Goal: Task Accomplishment & Management: Manage account settings

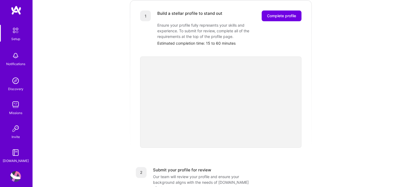
scroll to position [11, 0]
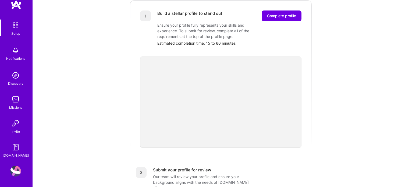
click at [15, 148] on img at bounding box center [15, 147] width 11 height 11
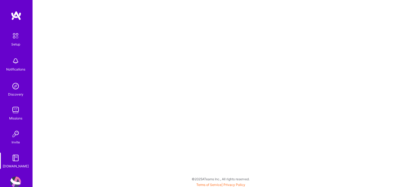
click at [13, 38] on img at bounding box center [15, 35] width 11 height 11
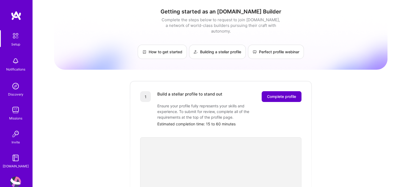
click at [279, 94] on span "Complete profile" at bounding box center [281, 96] width 29 height 5
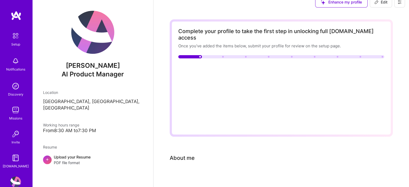
scroll to position [16, 0]
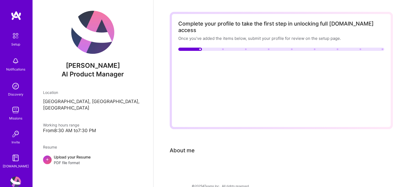
click at [67, 154] on div "Upload your Resume PDF file format" at bounding box center [72, 159] width 37 height 11
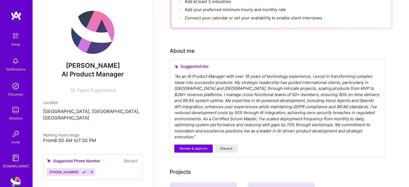
scroll to position [106, 0]
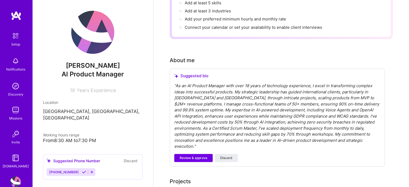
click at [332, 89] on div "" As an AI Product Manager with over 18 years of technology experience, I excel…" at bounding box center [277, 116] width 206 height 67
click at [330, 89] on div "" As an AI Product Manager with over 18 years of technology experience, I excel…" at bounding box center [277, 116] width 206 height 67
click at [190, 155] on span "Review & approve" at bounding box center [193, 157] width 28 height 5
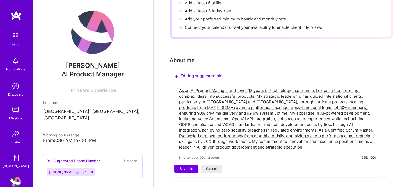
click at [336, 94] on textarea "As an AI Product Manager with over 18 years of technology experience, I excel i…" at bounding box center [276, 118] width 197 height 63
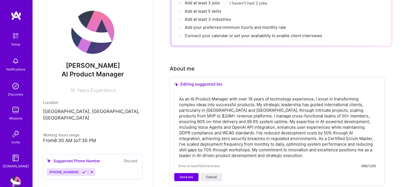
scroll to position [134, 0]
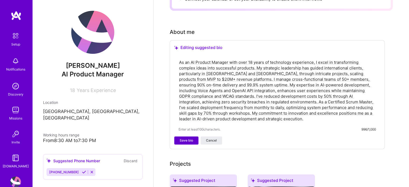
type textarea "As an AI Product Manager with over 18 years of technology experience, I excel i…"
click at [182, 138] on span "Save bio" at bounding box center [185, 140] width 13 height 5
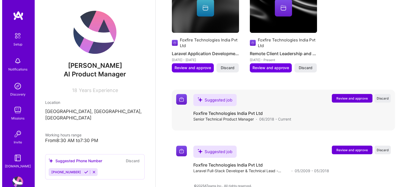
scroll to position [251, 0]
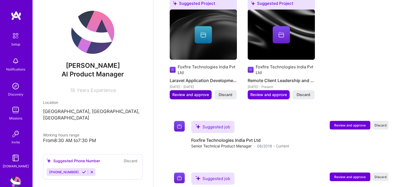
click at [183, 92] on span "Review and approve" at bounding box center [190, 94] width 37 height 5
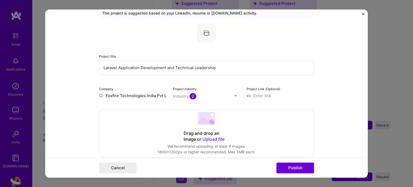
scroll to position [54, 0]
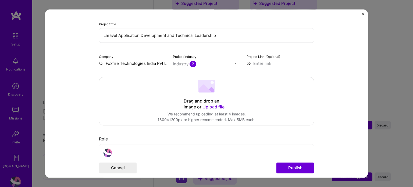
click at [234, 63] on img at bounding box center [235, 63] width 3 height 3
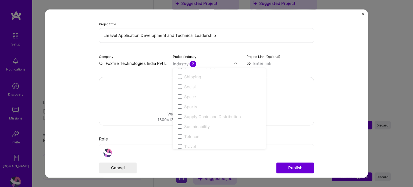
scroll to position [1115, 0]
click at [327, 60] on form "Editing suggested project This project is suggested based on your LinkedIn, res…" at bounding box center [206, 93] width 322 height 168
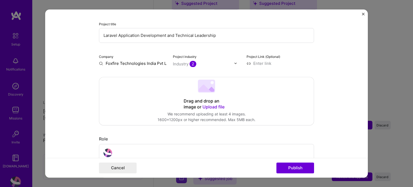
click at [258, 63] on input at bounding box center [279, 63] width 67 height 6
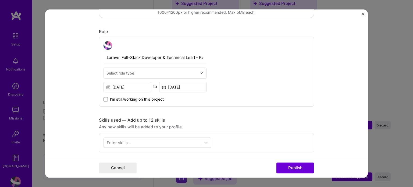
scroll to position [161, 0]
click at [197, 75] on div "Select role type" at bounding box center [152, 72] width 96 height 10
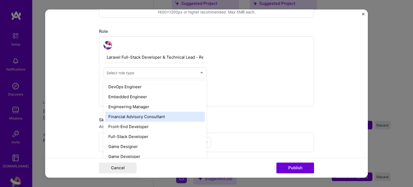
scroll to position [295, 0]
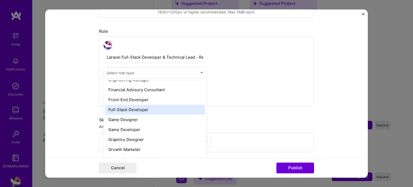
click at [167, 109] on div "Full-Stack Developer" at bounding box center [155, 109] width 100 height 10
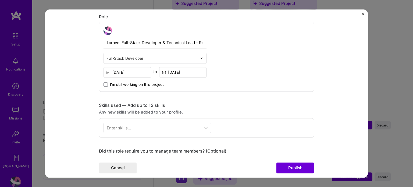
scroll to position [188, 0]
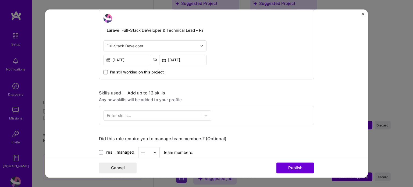
click at [103, 72] on span at bounding box center [105, 72] width 4 height 4
click at [0, 0] on input "I’m still working on this project" at bounding box center [0, 0] width 0 height 0
click at [104, 72] on icon at bounding box center [105, 72] width 3 height 2
click at [0, 0] on input "I’m still working on this project" at bounding box center [0, 0] width 0 height 0
click at [187, 60] on input at bounding box center [183, 60] width 48 height 10
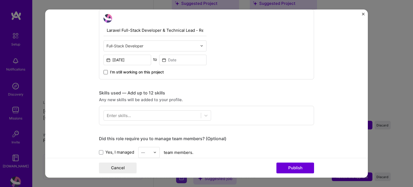
click at [105, 73] on span at bounding box center [105, 72] width 4 height 4
click at [0, 0] on input "I’m still working on this project" at bounding box center [0, 0] width 0 height 0
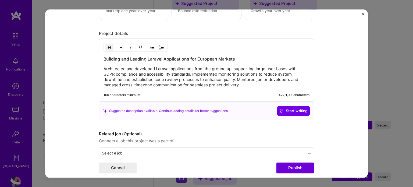
scroll to position [439, 0]
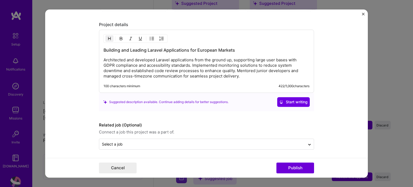
click at [257, 75] on p "Architected and developed Laravel applications from the ground up, supporting l…" at bounding box center [206, 67] width 206 height 21
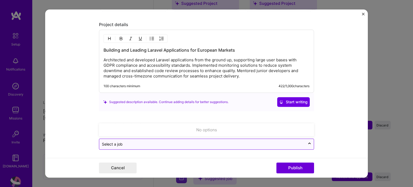
click at [219, 146] on div "Select a job" at bounding box center [202, 144] width 206 height 10
click at [221, 143] on input "text" at bounding box center [202, 144] width 200 height 6
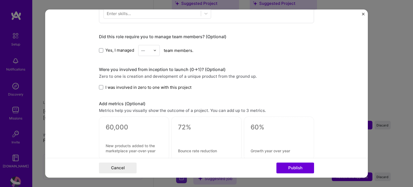
scroll to position [277, 0]
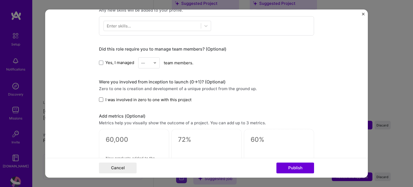
click at [99, 100] on span at bounding box center [101, 99] width 4 height 4
click at [0, 0] on input "I was involved in zero to one with this project" at bounding box center [0, 0] width 0 height 0
click at [99, 62] on span at bounding box center [101, 62] width 4 height 4
click at [0, 0] on input "Yes, I managed" at bounding box center [0, 0] width 0 height 0
click at [151, 60] on div "—" at bounding box center [145, 62] width 15 height 10
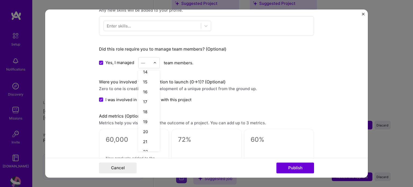
scroll to position [171, 0]
click at [143, 145] on div "25+" at bounding box center [149, 145] width 18 height 10
click at [235, 68] on div "Editing suggested project This project is suggested based on your LinkedIn, res…" at bounding box center [206, 27] width 215 height 568
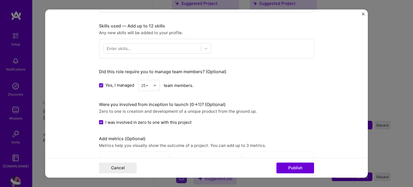
scroll to position [224, 0]
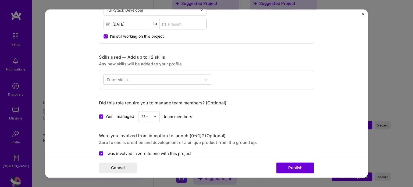
click at [136, 78] on div at bounding box center [152, 79] width 97 height 9
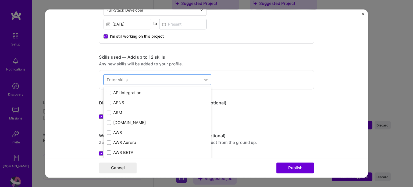
scroll to position [81, 0]
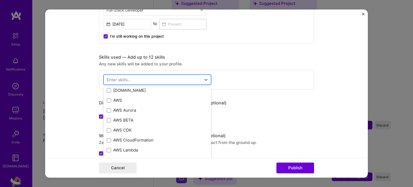
click at [136, 77] on div at bounding box center [152, 79] width 97 height 9
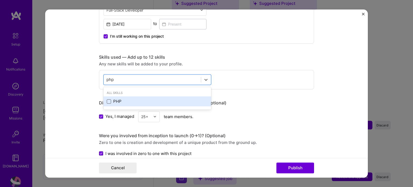
click at [107, 101] on span at bounding box center [109, 101] width 4 height 4
click at [0, 0] on input "checkbox" at bounding box center [0, 0] width 0 height 0
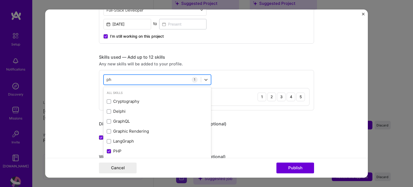
type input "p"
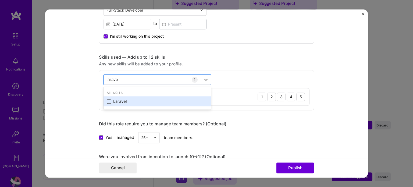
click at [107, 99] on span at bounding box center [109, 101] width 4 height 4
click at [0, 0] on input "checkbox" at bounding box center [0, 0] width 0 height 0
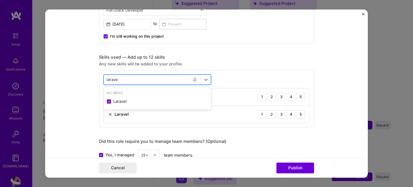
click at [124, 77] on div "larave larave" at bounding box center [152, 79] width 97 height 9
click at [124, 76] on div "larave larave" at bounding box center [152, 79] width 97 height 9
type input "l"
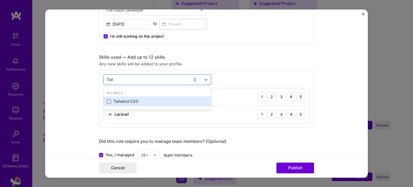
click at [107, 102] on span at bounding box center [109, 101] width 4 height 4
click at [0, 0] on input "checkbox" at bounding box center [0, 0] width 0 height 0
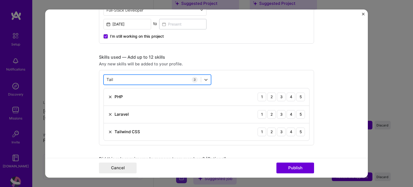
click at [117, 80] on div "Tail Tail" at bounding box center [152, 79] width 97 height 9
click at [117, 79] on div "Tail Tail" at bounding box center [152, 79] width 97 height 9
click at [117, 77] on div "Tail Tail" at bounding box center [152, 79] width 97 height 9
type input "T"
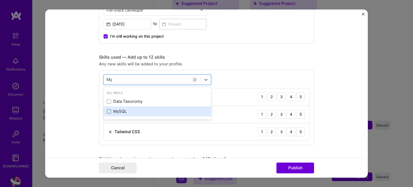
click at [107, 110] on span at bounding box center [109, 111] width 4 height 4
click at [0, 0] on input "checkbox" at bounding box center [0, 0] width 0 height 0
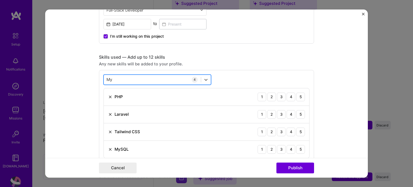
click at [117, 77] on div "My My" at bounding box center [152, 79] width 97 height 9
type input "M"
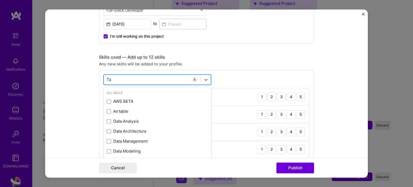
type input "T"
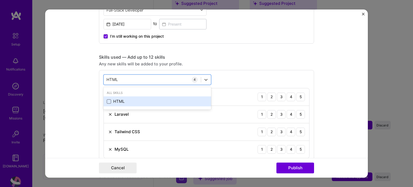
click at [108, 102] on span at bounding box center [109, 101] width 4 height 4
click at [0, 0] on input "checkbox" at bounding box center [0, 0] width 0 height 0
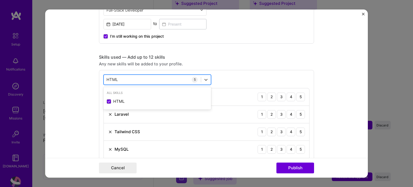
click at [121, 76] on div "HTML HTML" at bounding box center [152, 79] width 97 height 9
type input "H"
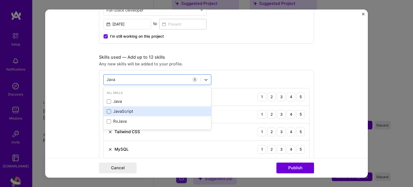
click at [107, 112] on span at bounding box center [109, 111] width 4 height 4
click at [0, 0] on input "checkbox" at bounding box center [0, 0] width 0 height 0
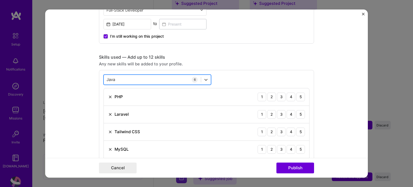
click at [125, 79] on div "Java Java" at bounding box center [152, 79] width 97 height 9
type input "J"
type input "A"
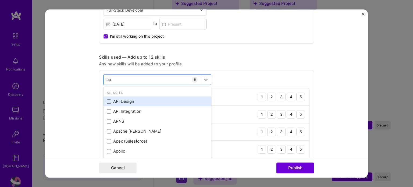
click at [109, 100] on span at bounding box center [109, 101] width 4 height 4
click at [0, 0] on input "checkbox" at bounding box center [0, 0] width 0 height 0
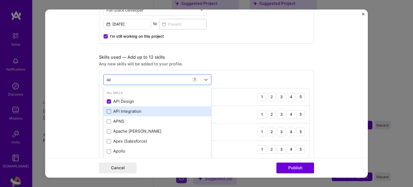
click at [107, 111] on span at bounding box center [109, 111] width 4 height 4
click at [0, 0] on input "checkbox" at bounding box center [0, 0] width 0 height 0
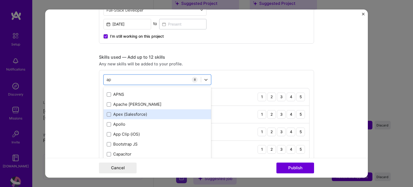
scroll to position [54, 0]
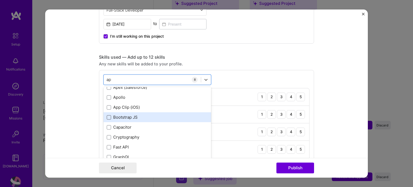
click at [107, 117] on span at bounding box center [109, 117] width 4 height 4
click at [0, 0] on input "checkbox" at bounding box center [0, 0] width 0 height 0
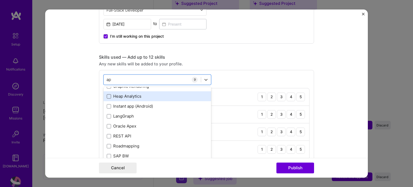
scroll to position [151, 0]
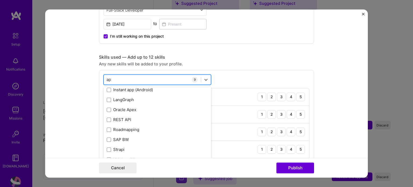
click at [110, 80] on div "ap ap" at bounding box center [152, 79] width 97 height 9
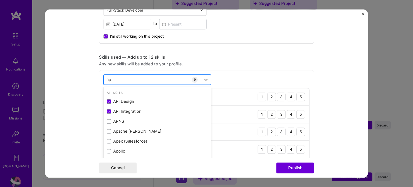
click at [110, 80] on div "ap ap" at bounding box center [152, 79] width 97 height 9
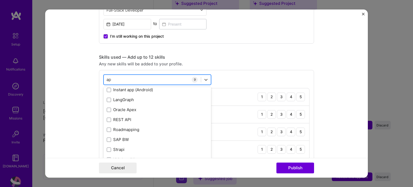
type input "a"
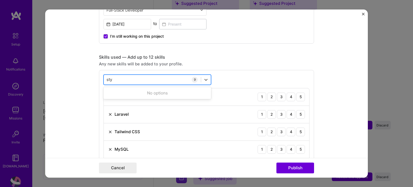
scroll to position [0, 0]
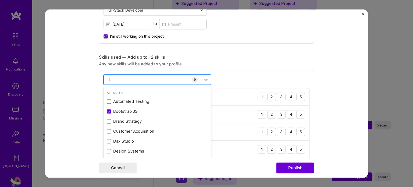
type input "s"
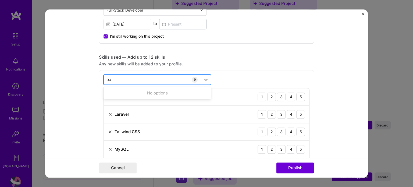
type input "p"
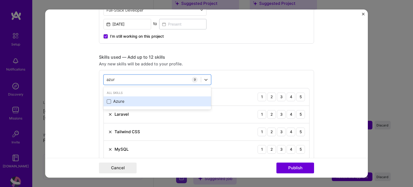
click at [107, 100] on span at bounding box center [109, 101] width 4 height 4
click at [0, 0] on input "checkbox" at bounding box center [0, 0] width 0 height 0
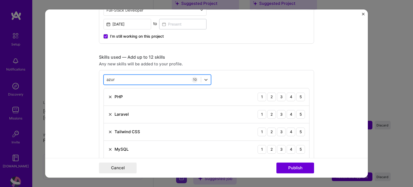
click at [116, 78] on div "azur azur" at bounding box center [152, 79] width 97 height 9
type input "a"
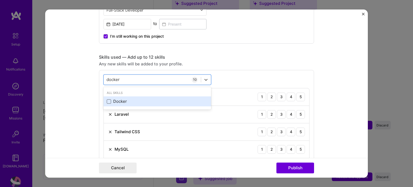
click at [107, 100] on span at bounding box center [109, 101] width 4 height 4
click at [0, 0] on input "checkbox" at bounding box center [0, 0] width 0 height 0
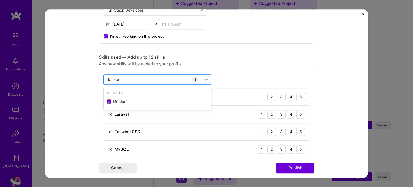
click at [124, 80] on div "docker docker" at bounding box center [152, 79] width 97 height 9
click at [124, 78] on div "docker docker" at bounding box center [152, 79] width 97 height 9
type input "d"
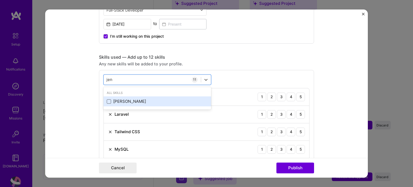
click at [107, 99] on span at bounding box center [109, 101] width 4 height 4
click at [0, 0] on input "checkbox" at bounding box center [0, 0] width 0 height 0
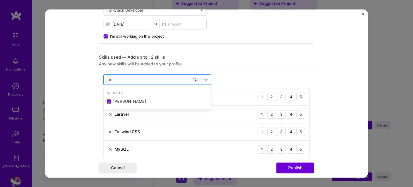
click at [115, 76] on div "[PERSON_NAME] [PERSON_NAME]" at bounding box center [152, 79] width 97 height 9
type input "j"
drag, startPoint x: 106, startPoint y: 99, endPoint x: 112, endPoint y: 94, distance: 7.6
click at [107, 99] on span at bounding box center [109, 101] width 4 height 4
click at [0, 0] on input "checkbox" at bounding box center [0, 0] width 0 height 0
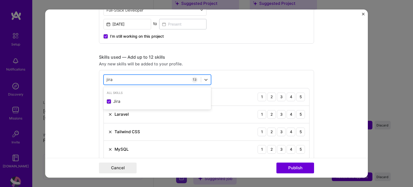
click at [118, 76] on div "[PERSON_NAME]" at bounding box center [152, 79] width 97 height 9
type input "j"
type input "s"
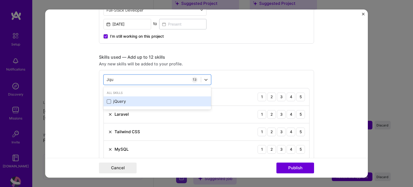
click at [107, 100] on span at bounding box center [109, 101] width 4 height 4
click at [0, 0] on input "checkbox" at bounding box center [0, 0] width 0 height 0
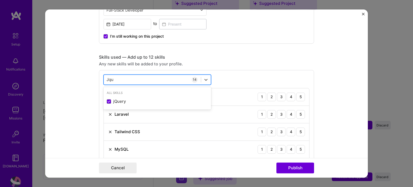
click at [121, 78] on div "[PERSON_NAME]" at bounding box center [152, 79] width 97 height 9
type input "J"
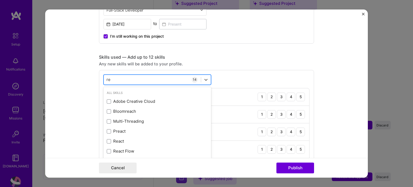
type input "r"
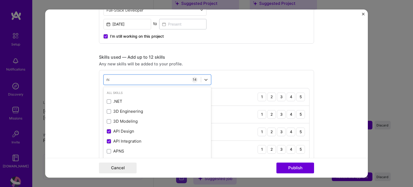
type input "n"
type input "z"
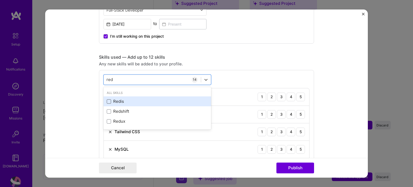
click at [107, 101] on span at bounding box center [109, 101] width 4 height 4
click at [0, 0] on input "checkbox" at bounding box center [0, 0] width 0 height 0
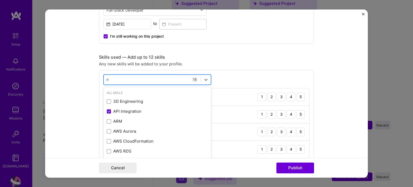
type input "r"
type input "m"
type input "c"
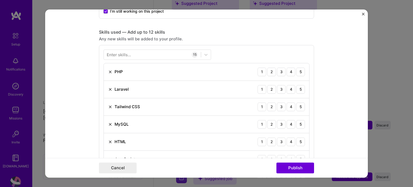
scroll to position [277, 0]
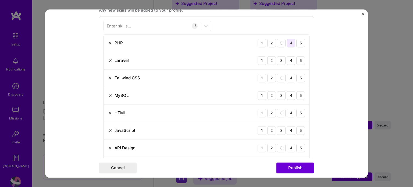
click at [291, 43] on div "4" at bounding box center [290, 43] width 9 height 9
click at [290, 59] on div "4" at bounding box center [290, 60] width 9 height 9
click at [289, 74] on div "4" at bounding box center [290, 78] width 9 height 9
click at [289, 94] on div "4" at bounding box center [290, 95] width 9 height 9
click at [290, 113] on div "4" at bounding box center [290, 113] width 9 height 9
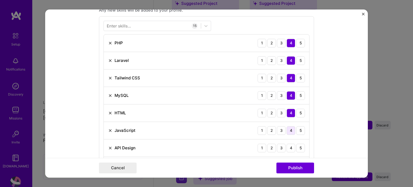
click at [286, 129] on div "4" at bounding box center [290, 130] width 9 height 9
click at [287, 149] on div "4" at bounding box center [290, 147] width 9 height 9
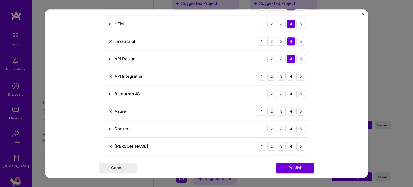
scroll to position [385, 0]
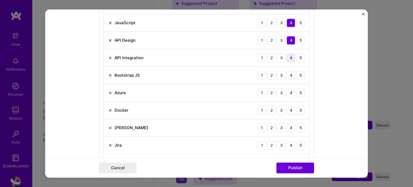
click at [290, 56] on div "4" at bounding box center [290, 57] width 9 height 9
click at [290, 74] on div "4" at bounding box center [290, 75] width 9 height 9
click at [288, 90] on div "4" at bounding box center [290, 92] width 9 height 9
click at [289, 109] on div "4" at bounding box center [290, 110] width 9 height 9
click at [279, 111] on div "3" at bounding box center [281, 110] width 9 height 9
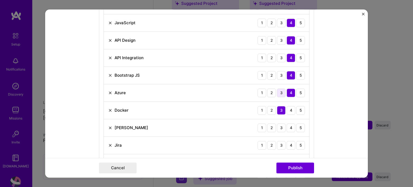
click at [279, 89] on div "3" at bounding box center [281, 92] width 9 height 9
click at [279, 126] on div "3" at bounding box center [281, 127] width 9 height 9
click at [280, 144] on div "3" at bounding box center [281, 145] width 9 height 9
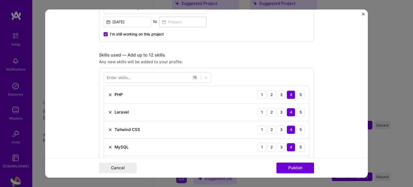
scroll to position [170, 0]
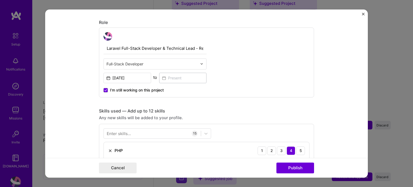
click at [128, 133] on div "Enter skills..." at bounding box center [119, 133] width 24 height 6
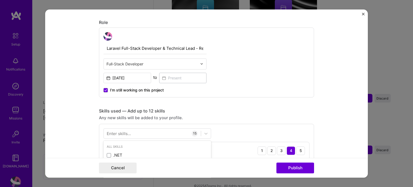
click at [122, 132] on div "Enter skills..." at bounding box center [119, 133] width 24 height 6
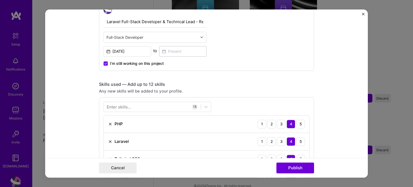
scroll to position [251, 0]
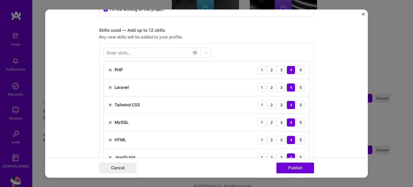
click at [124, 50] on div "Enter skills..." at bounding box center [119, 53] width 24 height 6
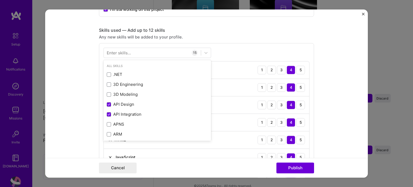
click at [124, 50] on div "Enter skills..." at bounding box center [119, 53] width 24 height 6
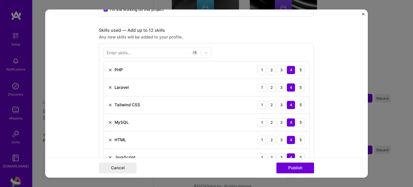
click at [124, 53] on div "Enter skills..." at bounding box center [119, 53] width 24 height 6
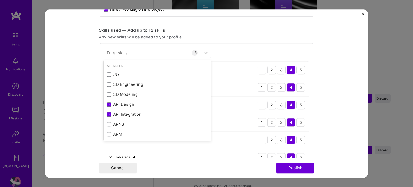
click at [117, 52] on div "Enter skills..." at bounding box center [119, 53] width 24 height 6
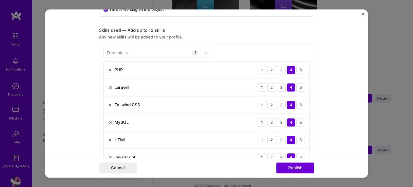
click at [118, 50] on div "Enter skills..." at bounding box center [119, 53] width 24 height 6
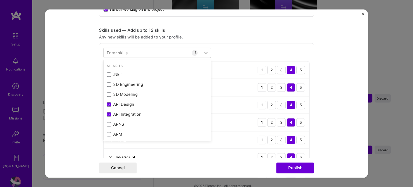
click at [203, 50] on icon at bounding box center [205, 52] width 5 height 5
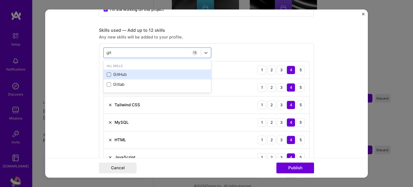
click at [107, 73] on span at bounding box center [109, 74] width 4 height 4
click at [0, 0] on input "checkbox" at bounding box center [0, 0] width 0 height 0
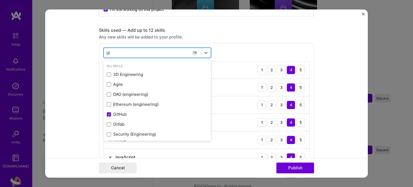
type input "g"
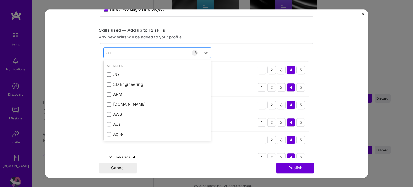
type input "a"
type input "o"
type input "b"
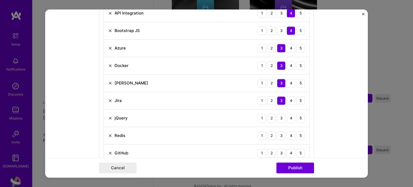
scroll to position [492, 0]
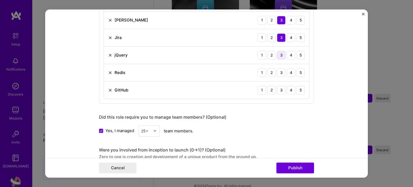
click at [281, 53] on div "3" at bounding box center [281, 55] width 9 height 9
click at [290, 53] on div "4" at bounding box center [290, 55] width 9 height 9
click at [289, 72] on div "4" at bounding box center [290, 72] width 9 height 9
click at [282, 71] on div "3" at bounding box center [281, 72] width 9 height 9
click at [288, 89] on div "4" at bounding box center [290, 90] width 9 height 9
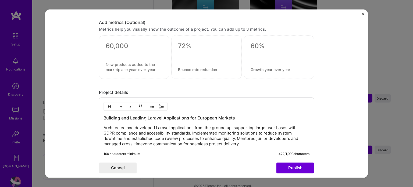
scroll to position [627, 0]
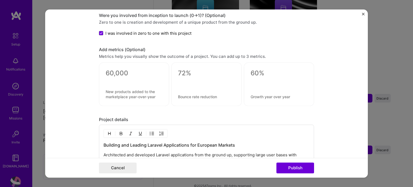
click at [113, 77] on div at bounding box center [134, 80] width 57 height 6
click at [115, 70] on textarea at bounding box center [134, 73] width 57 height 8
click at [117, 99] on div at bounding box center [134, 84] width 70 height 44
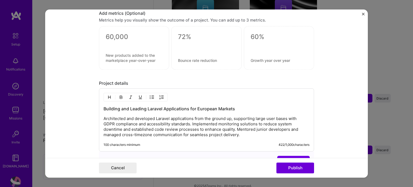
scroll to position [653, 0]
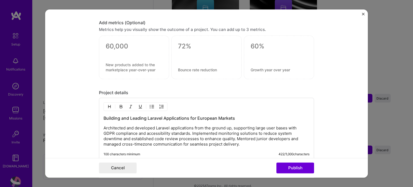
click at [116, 42] on textarea at bounding box center [134, 46] width 57 height 8
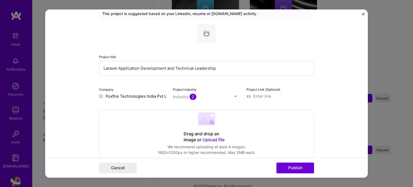
scroll to position [9, 0]
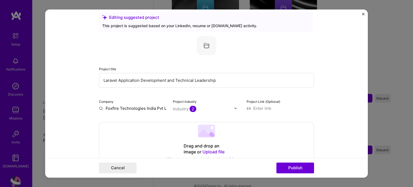
click at [263, 106] on input at bounding box center [279, 108] width 67 height 6
paste input "[URL][DOMAIN_NAME]"
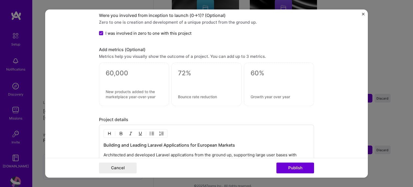
scroll to position [721, 0]
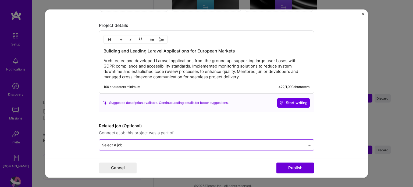
type input "[URL][DOMAIN_NAME]"
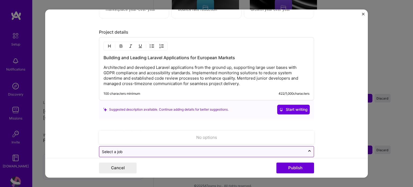
click at [266, 149] on input "text" at bounding box center [202, 152] width 200 height 6
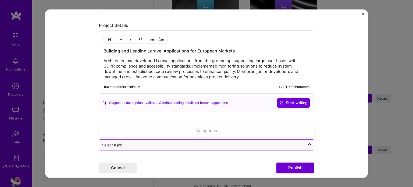
scroll to position [727, 0]
click at [307, 143] on icon at bounding box center [309, 145] width 4 height 5
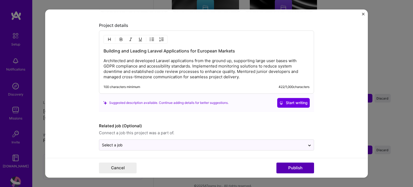
click at [297, 168] on button "Publish" at bounding box center [295, 167] width 38 height 11
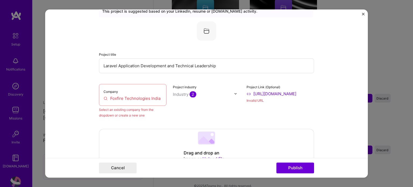
scroll to position [35, 0]
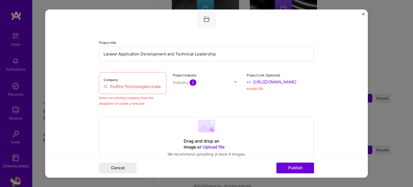
click at [112, 84] on input "Foxfire Technologies India Pvt Ltd" at bounding box center [132, 87] width 58 height 6
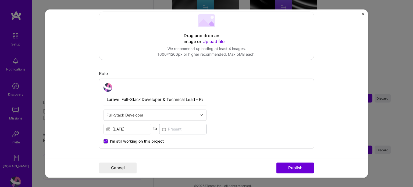
scroll to position [131, 0]
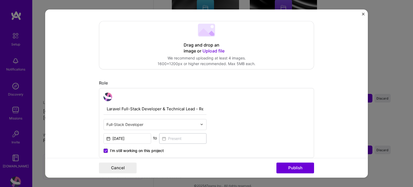
click at [178, 109] on input "Laravel Full-Stack Developer & Technical Lead - Remote Client Specialist" at bounding box center [154, 108] width 103 height 11
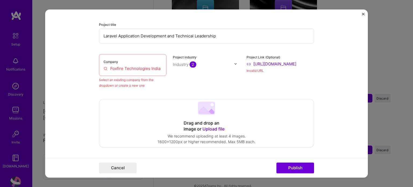
scroll to position [50, 0]
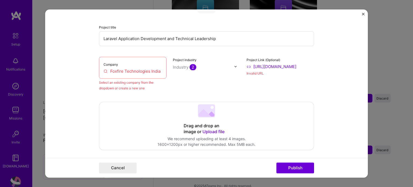
click at [125, 70] on input "Foxfire Technologies India Pvt Ltd" at bounding box center [132, 71] width 58 height 6
click at [120, 72] on input "Foxfire Technologies India Pvt Ltd" at bounding box center [132, 71] width 58 height 6
click at [120, 71] on input "Foxfire Technologies India Pvt Ltd" at bounding box center [132, 71] width 58 height 6
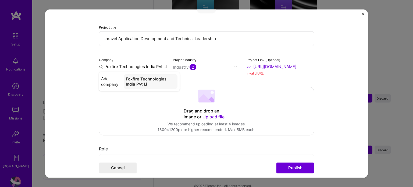
type input "Foxfire Technologies India Pvt Ltd"
click at [138, 83] on div "Foxfire Technologies India Pvt Ltd" at bounding box center [150, 81] width 55 height 15
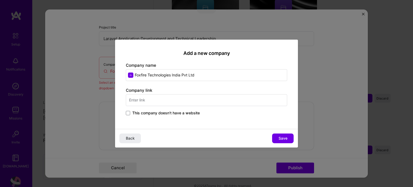
click at [164, 99] on input "text" at bounding box center [206, 100] width 161 height 12
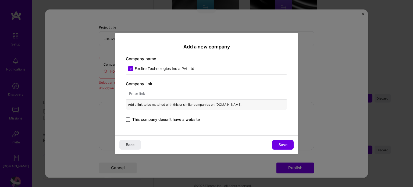
click at [129, 120] on span at bounding box center [128, 119] width 4 height 4
click at [0, 0] on input "This company doesn't have a website" at bounding box center [0, 0] width 0 height 0
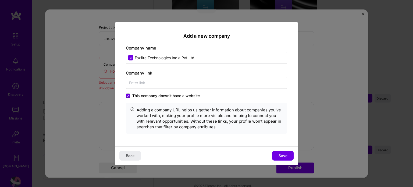
click at [128, 96] on span at bounding box center [128, 95] width 4 height 4
click at [0, 0] on input "This company doesn't have a website" at bounding box center [0, 0] width 0 height 0
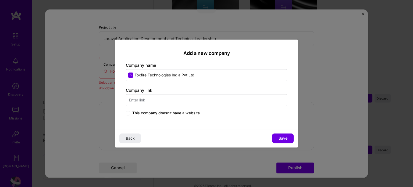
click at [147, 101] on input "text" at bounding box center [206, 100] width 161 height 12
click at [129, 113] on span at bounding box center [128, 113] width 4 height 4
click at [0, 0] on input "This company doesn't have a website" at bounding box center [0, 0] width 0 height 0
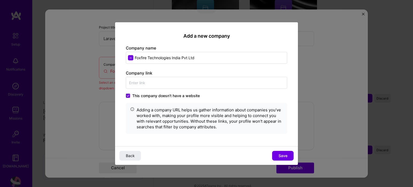
click at [125, 94] on div "Add a new company Company name Foxfire Technologies India Pvt Ltd Company link …" at bounding box center [206, 84] width 183 height 124
click at [127, 96] on icon at bounding box center [128, 96] width 3 height 2
click at [0, 0] on input "This company doesn't have a website" at bounding box center [0, 0] width 0 height 0
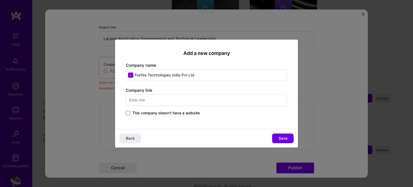
click at [132, 101] on input "text" at bounding box center [206, 100] width 161 height 12
paste input "[URL][DOMAIN_NAME]"
click at [127, 112] on span at bounding box center [128, 113] width 4 height 4
click at [0, 0] on input "This company doesn't have a website" at bounding box center [0, 0] width 0 height 0
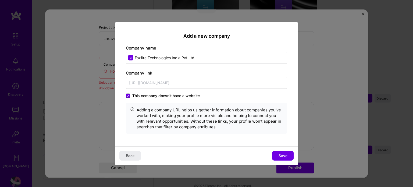
click at [128, 96] on icon at bounding box center [128, 96] width 3 height 2
click at [0, 0] on input "This company doesn't have a website" at bounding box center [0, 0] width 0 height 0
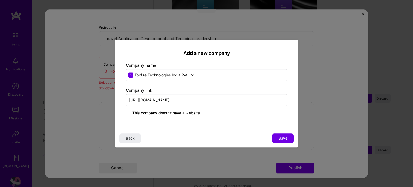
click at [133, 88] on label "Company link" at bounding box center [139, 90] width 26 height 5
click at [284, 138] on span "Save" at bounding box center [282, 137] width 9 height 5
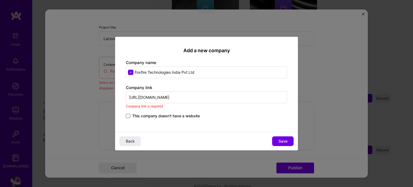
click at [184, 97] on input "[URL][DOMAIN_NAME]" at bounding box center [206, 97] width 161 height 12
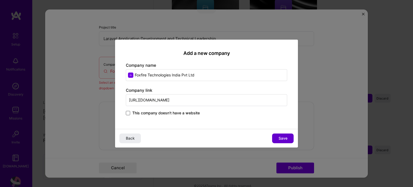
type input "[URL][DOMAIN_NAME]"
click at [283, 135] on button "Save" at bounding box center [282, 138] width 21 height 10
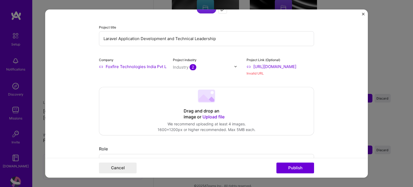
click at [290, 66] on input "[URL][DOMAIN_NAME]" at bounding box center [279, 67] width 67 height 6
click at [304, 67] on input "[URL][DOMAIN_NAME]" at bounding box center [279, 67] width 67 height 6
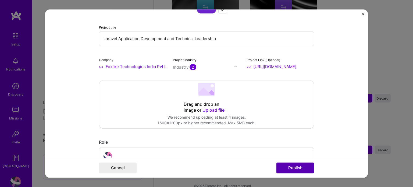
type input "[URL][DOMAIN_NAME]"
click at [294, 167] on button "Publish" at bounding box center [295, 167] width 38 height 11
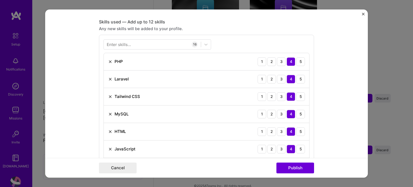
scroll to position [268, 0]
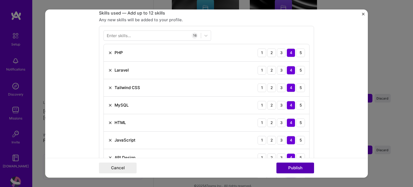
click at [296, 170] on button "Publish" at bounding box center [295, 167] width 38 height 11
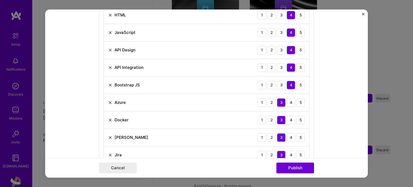
scroll to position [456, 0]
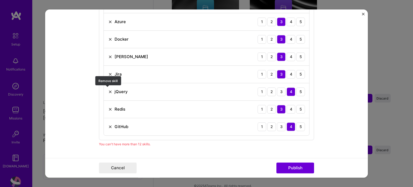
click at [109, 90] on img at bounding box center [110, 91] width 4 height 4
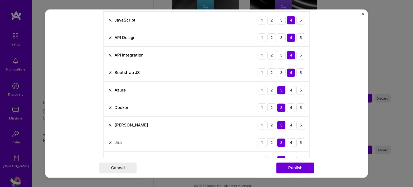
scroll to position [375, 0]
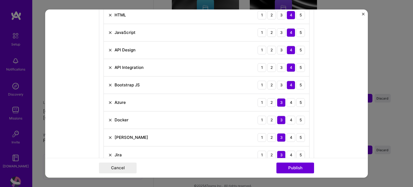
click at [108, 137] on img at bounding box center [110, 137] width 4 height 4
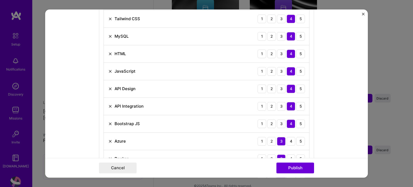
scroll to position [348, 0]
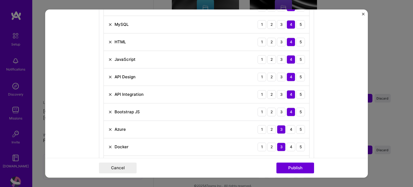
click at [109, 75] on img at bounding box center [110, 77] width 4 height 4
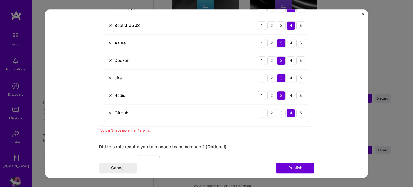
scroll to position [429, 0]
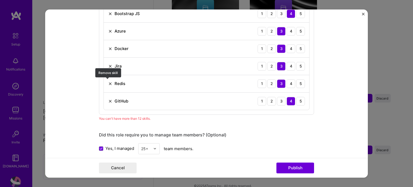
click at [108, 82] on img at bounding box center [110, 83] width 4 height 4
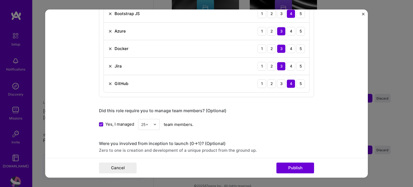
scroll to position [483, 0]
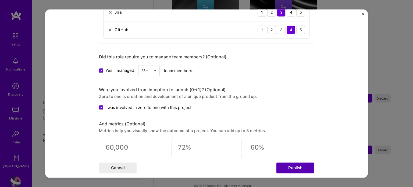
click at [294, 167] on button "Publish" at bounding box center [295, 167] width 38 height 11
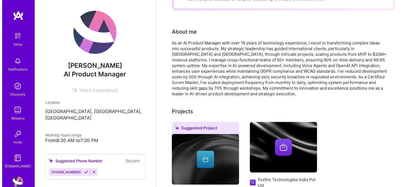
scroll to position [189, 0]
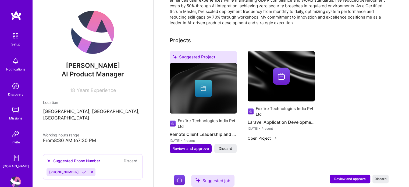
click at [180, 146] on span "Review and approve" at bounding box center [190, 148] width 37 height 5
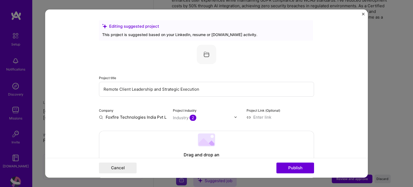
drag, startPoint x: 204, startPoint y: 89, endPoint x: 99, endPoint y: 88, distance: 105.0
click at [99, 88] on input "Remote Client Leadership and Strategic Execution" at bounding box center [206, 89] width 215 height 15
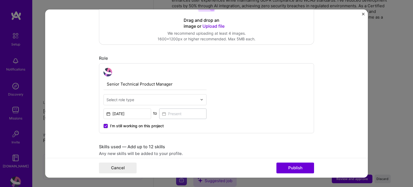
scroll to position [161, 0]
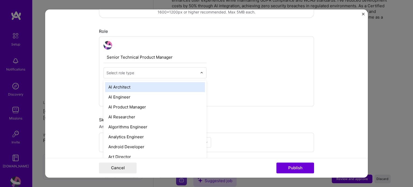
click at [139, 72] on input "text" at bounding box center [151, 73] width 91 height 6
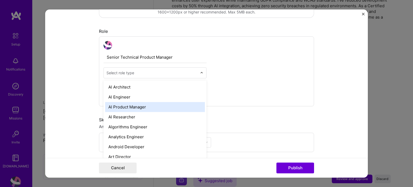
click at [143, 107] on div "AI Product Manager" at bounding box center [155, 107] width 100 height 10
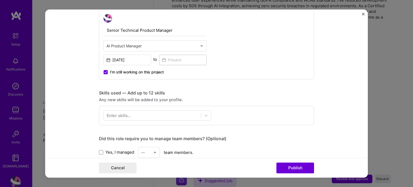
scroll to position [242, 0]
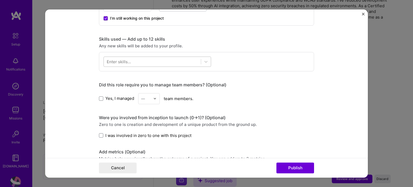
click at [160, 62] on div at bounding box center [152, 61] width 97 height 9
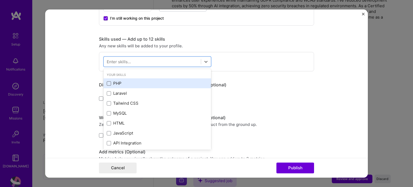
click at [107, 84] on span at bounding box center [109, 83] width 4 height 4
click at [0, 0] on input "checkbox" at bounding box center [0, 0] width 0 height 0
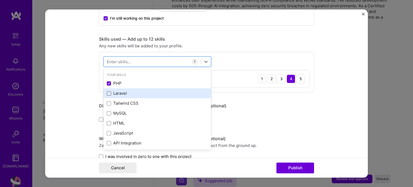
click at [107, 94] on span at bounding box center [109, 93] width 4 height 4
click at [0, 0] on input "checkbox" at bounding box center [0, 0] width 0 height 0
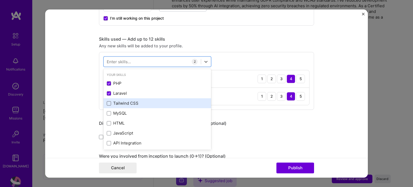
click at [107, 101] on span at bounding box center [109, 103] width 4 height 4
click at [0, 0] on input "checkbox" at bounding box center [0, 0] width 0 height 0
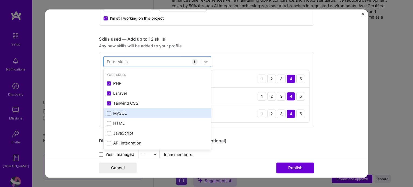
click at [107, 113] on span at bounding box center [109, 113] width 4 height 4
click at [0, 0] on input "checkbox" at bounding box center [0, 0] width 0 height 0
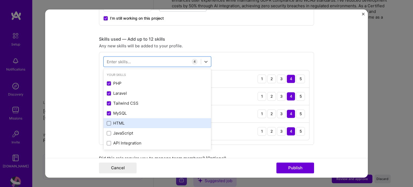
click at [107, 121] on span at bounding box center [109, 123] width 4 height 4
click at [0, 0] on input "checkbox" at bounding box center [0, 0] width 0 height 0
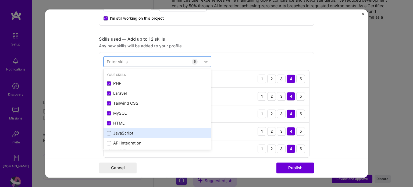
click at [107, 133] on span at bounding box center [109, 133] width 4 height 4
click at [0, 0] on input "checkbox" at bounding box center [0, 0] width 0 height 0
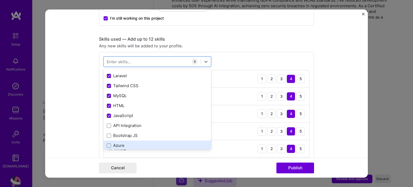
scroll to position [27, 0]
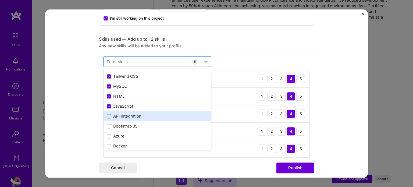
click at [107, 118] on div "API Integration" at bounding box center [157, 116] width 101 height 6
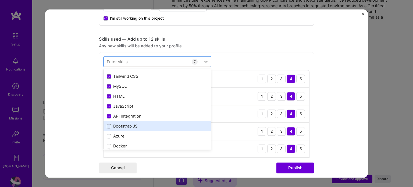
click at [107, 127] on span at bounding box center [109, 126] width 4 height 4
click at [0, 0] on input "checkbox" at bounding box center [0, 0] width 0 height 0
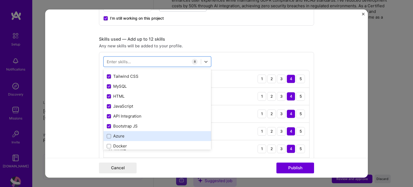
click at [105, 138] on div "Azure" at bounding box center [156, 136] width 107 height 10
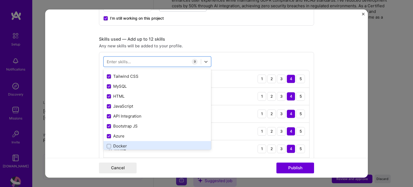
click at [107, 143] on div "Docker" at bounding box center [157, 146] width 101 height 6
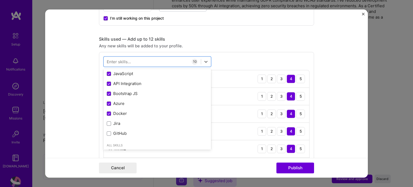
scroll to position [81, 0]
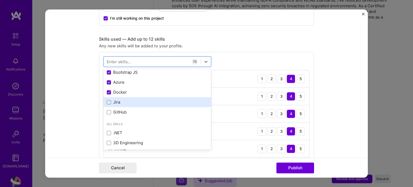
click at [108, 104] on div "Jira" at bounding box center [157, 102] width 101 height 6
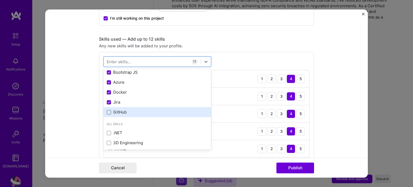
click at [107, 111] on span at bounding box center [109, 112] width 4 height 4
click at [0, 0] on input "checkbox" at bounding box center [0, 0] width 0 height 0
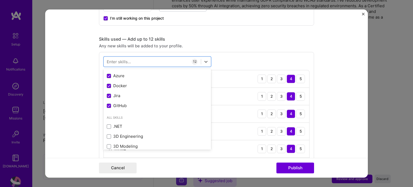
scroll to position [27, 0]
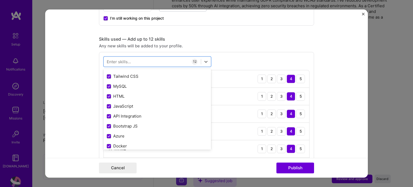
click at [117, 61] on div "Enter skills..." at bounding box center [119, 62] width 24 height 6
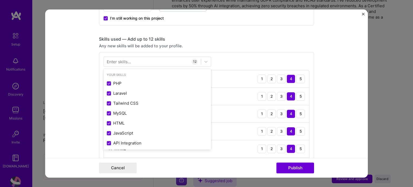
click at [117, 60] on div "Enter skills..." at bounding box center [119, 62] width 24 height 6
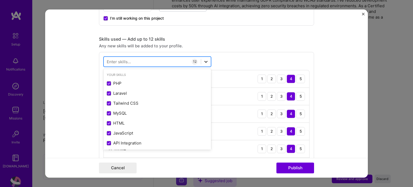
drag, startPoint x: 202, startPoint y: 58, endPoint x: 203, endPoint y: 61, distance: 3.6
click at [203, 59] on icon at bounding box center [205, 61] width 5 height 5
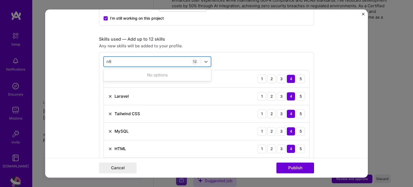
type input "n"
type input "z"
click at [205, 61] on icon at bounding box center [205, 62] width 3 height 2
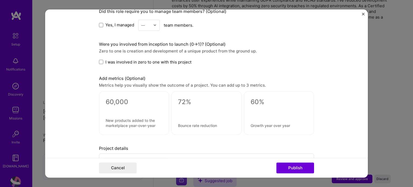
scroll to position [483, 0]
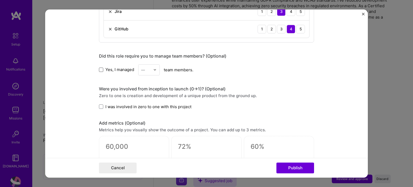
click at [99, 67] on span at bounding box center [101, 69] width 4 height 4
click at [0, 0] on input "Yes, I managed" at bounding box center [0, 0] width 0 height 0
click at [151, 68] on div "—" at bounding box center [148, 69] width 21 height 11
click at [142, 150] on div "25+" at bounding box center [149, 152] width 18 height 10
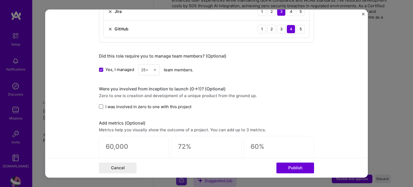
click at [100, 105] on span at bounding box center [101, 106] width 4 height 4
click at [0, 0] on input "I was involved in zero to one with this project" at bounding box center [0, 0] width 0 height 0
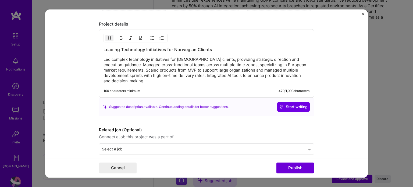
scroll to position [656, 0]
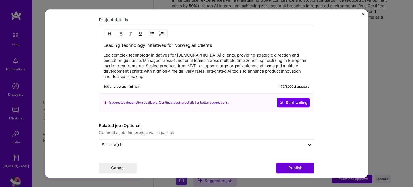
click at [151, 75] on p "Led complex technology initiatives for [DEMOGRAPHIC_DATA] clients, providing st…" at bounding box center [206, 65] width 206 height 27
click at [153, 139] on div "Select a job" at bounding box center [202, 144] width 206 height 10
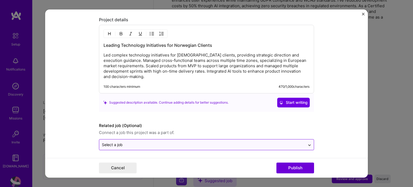
click at [307, 143] on icon at bounding box center [309, 144] width 4 height 5
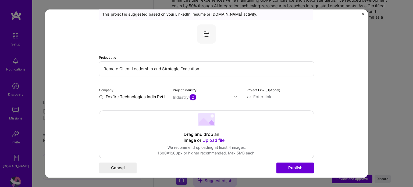
scroll to position [12, 0]
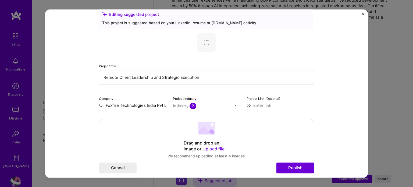
click at [256, 106] on input at bounding box center [279, 105] width 67 height 6
drag, startPoint x: 300, startPoint y: 105, endPoint x: 245, endPoint y: 106, distance: 55.3
click at [246, 107] on input "[URL][DOMAIN_NAME]" at bounding box center [279, 105] width 67 height 6
paste input "[DOMAIN_NAME][URL]"
paste input "[URL][DOMAIN_NAME]"
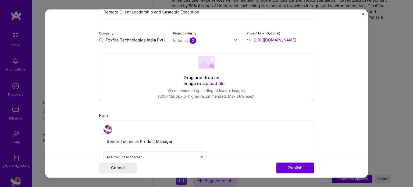
scroll to position [81, 0]
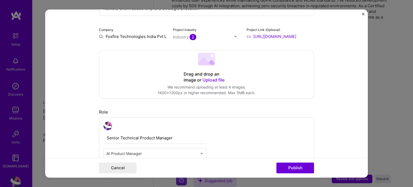
type input "[URL][DOMAIN_NAME]"
click at [234, 35] on img at bounding box center [235, 36] width 3 height 3
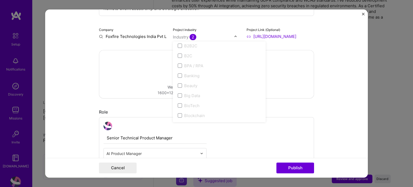
scroll to position [134, 0]
click at [178, 73] on span at bounding box center [180, 72] width 4 height 4
click at [178, 72] on span at bounding box center [180, 72] width 4 height 4
click at [91, 66] on form "Editing suggested project This project is suggested based on your LinkedIn, res…" at bounding box center [206, 93] width 322 height 168
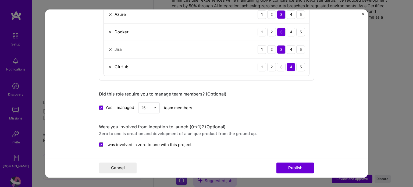
scroll to position [483, 0]
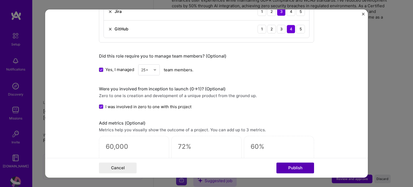
click at [295, 166] on button "Publish" at bounding box center [295, 167] width 38 height 11
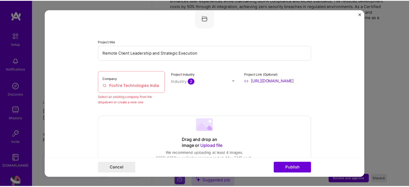
scroll to position [35, 0]
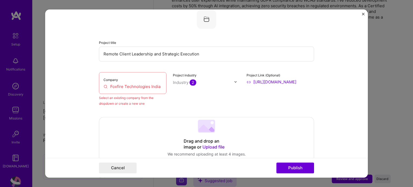
click at [105, 85] on input "Foxfire Technologies India Pvt Ltd" at bounding box center [132, 87] width 58 height 6
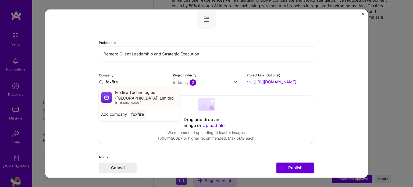
click at [122, 93] on span "Foxfire Technologies ([GEOGRAPHIC_DATA]) Limited" at bounding box center [146, 94] width 62 height 11
type input "Foxfire Technologies ([GEOGRAPHIC_DATA]) Limited"
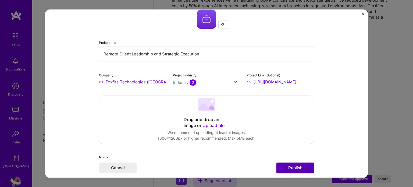
click at [291, 167] on button "Publish" at bounding box center [295, 167] width 38 height 11
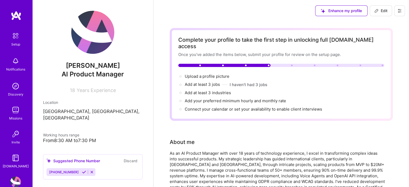
scroll to position [0, 0]
click at [344, 10] on div "Enhance my profile" at bounding box center [341, 10] width 52 height 11
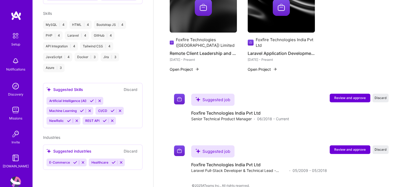
scroll to position [252, 0]
click at [129, 162] on div "E-Commerce Healthcare" at bounding box center [92, 162] width 92 height 8
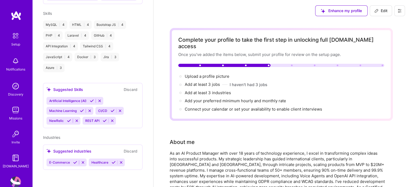
scroll to position [0, 0]
click at [378, 8] on span "Edit" at bounding box center [380, 10] width 13 height 5
select select "US"
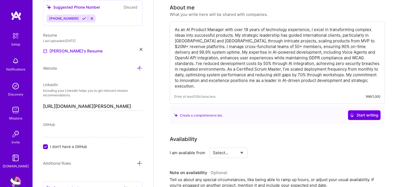
scroll to position [242, 0]
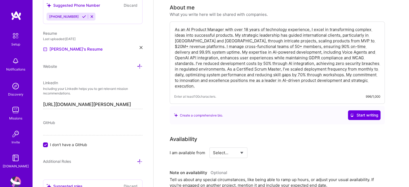
click at [45, 143] on input "I don't have a GitHub" at bounding box center [46, 144] width 5 height 5
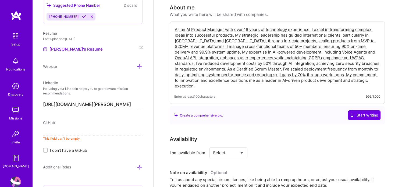
click at [65, 128] on input at bounding box center [92, 131] width 99 height 9
paste input "[URL][DOMAIN_NAME]"
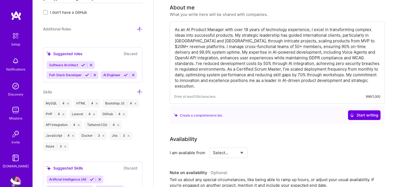
scroll to position [403, 0]
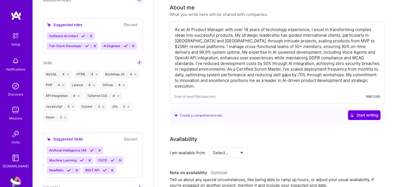
type input "[URL][DOMAIN_NAME]"
click at [95, 50] on div "Software Architect Full-Stack Developer AI Engineer" at bounding box center [92, 41] width 92 height 18
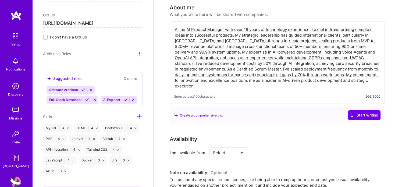
click at [137, 53] on icon at bounding box center [140, 54] width 6 height 6
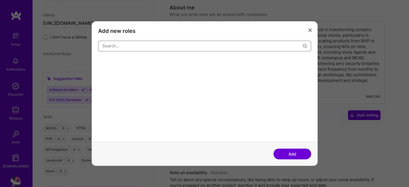
click at [129, 45] on input "modal" at bounding box center [202, 46] width 200 height 14
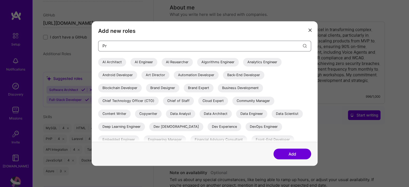
type input "P"
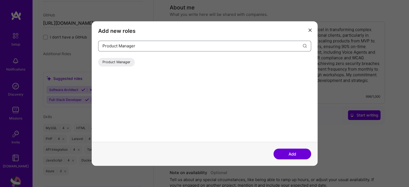
click at [141, 45] on input "Product Manager" at bounding box center [202, 46] width 200 height 14
type input "Product Manager"
click at [119, 61] on div "Product Manager" at bounding box center [116, 62] width 37 height 9
click at [124, 62] on div "Product Manager" at bounding box center [116, 62] width 37 height 9
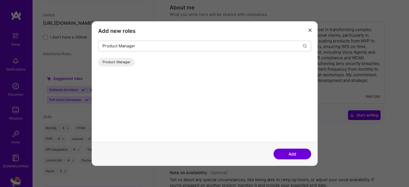
click at [120, 63] on div "Product Manager" at bounding box center [116, 62] width 37 height 9
click at [290, 153] on button "Add" at bounding box center [292, 153] width 38 height 11
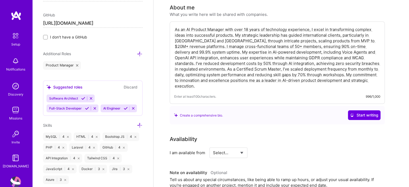
click at [91, 97] on icon at bounding box center [91, 98] width 4 height 4
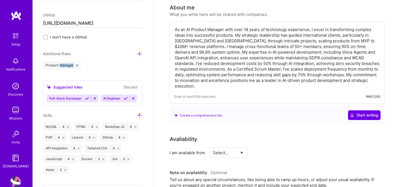
drag, startPoint x: 60, startPoint y: 63, endPoint x: 88, endPoint y: 77, distance: 30.8
click at [88, 77] on div "Add photo [PERSON_NAME] AI Product Manager 18 Years Experience Location This is…" at bounding box center [92, 93] width 121 height 187
click at [137, 53] on icon at bounding box center [140, 54] width 6 height 6
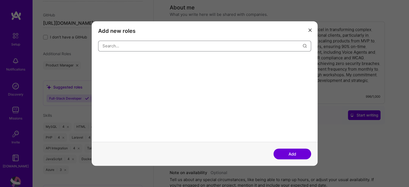
click at [137, 46] on input "modal" at bounding box center [202, 46] width 200 height 14
type input "AI En"
click at [107, 62] on div "AI Engineer" at bounding box center [111, 62] width 27 height 9
click at [294, 152] on button "Add" at bounding box center [292, 153] width 38 height 11
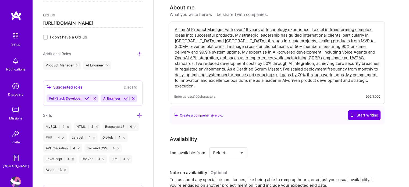
click at [137, 52] on icon at bounding box center [140, 54] width 6 height 6
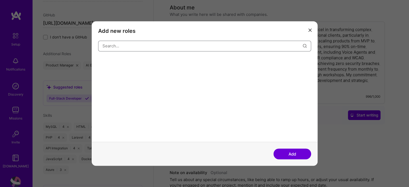
click at [164, 46] on input "modal" at bounding box center [202, 46] width 200 height 14
type input "Full"
click at [120, 62] on div "Full-Stack Developer" at bounding box center [119, 62] width 42 height 9
click at [295, 155] on button "Add" at bounding box center [292, 153] width 38 height 11
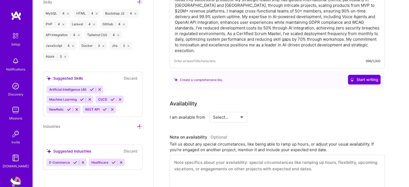
scroll to position [215, 0]
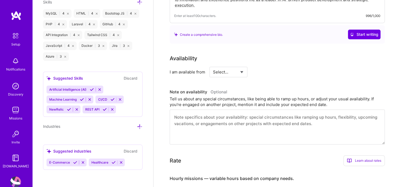
click at [240, 65] on select "Select... Right Now Future Date Not Available" at bounding box center [228, 72] width 31 height 14
select select "Future Date"
click at [213, 65] on select "Select... Right Now Future Date Not Available" at bounding box center [228, 72] width 31 height 14
click at [284, 67] on input "[DATE]" at bounding box center [274, 72] width 27 height 10
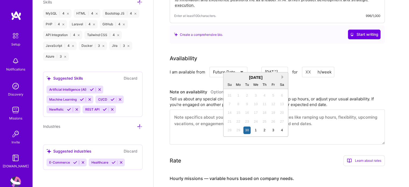
click at [283, 78] on button "Next Month" at bounding box center [283, 77] width 4 height 4
click at [254, 95] on div "1" at bounding box center [255, 95] width 7 height 7
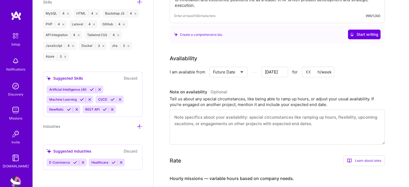
click at [312, 67] on input at bounding box center [318, 72] width 32 height 10
type input "[DATE]"
type input "8"
type input "[DATE]"
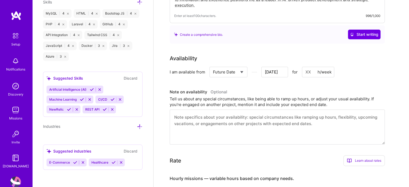
type input "[DATE]"
type input "4"
type input "[DATE]"
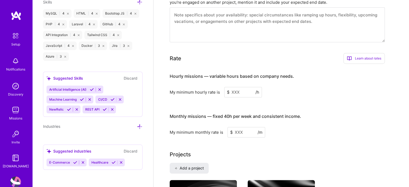
scroll to position [322, 0]
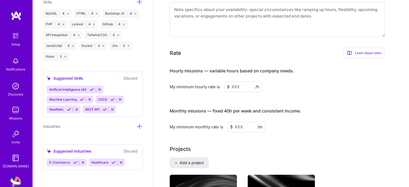
type input "40"
click at [241, 81] on input at bounding box center [243, 86] width 38 height 10
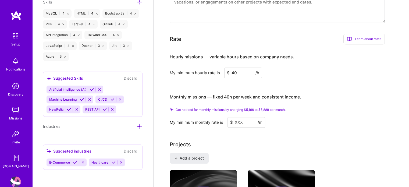
scroll to position [349, 0]
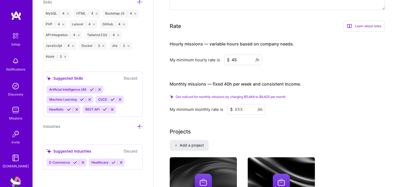
click at [236, 55] on input "45" at bounding box center [243, 60] width 38 height 10
click at [237, 55] on input "50" at bounding box center [243, 60] width 38 height 10
click at [240, 104] on input at bounding box center [246, 109] width 38 height 10
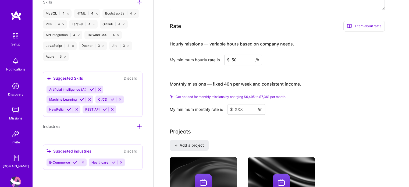
click at [241, 55] on input "50" at bounding box center [243, 60] width 38 height 10
click at [245, 104] on input at bounding box center [246, 109] width 38 height 10
click at [239, 55] on input "60" at bounding box center [243, 60] width 38 height 10
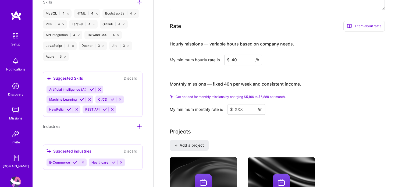
type input "40"
click at [245, 104] on input at bounding box center [246, 109] width 38 height 10
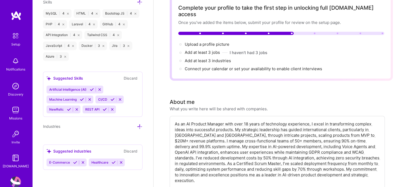
scroll to position [0, 0]
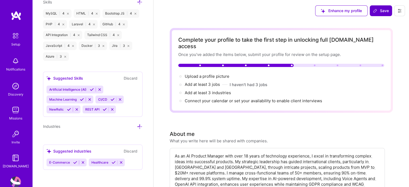
type input "5000"
click at [380, 11] on span "Save" at bounding box center [381, 10] width 16 height 5
select select "Right Now"
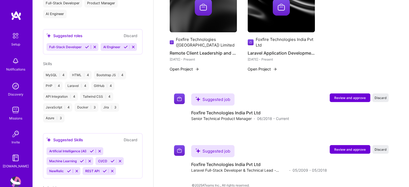
scroll to position [283, 0]
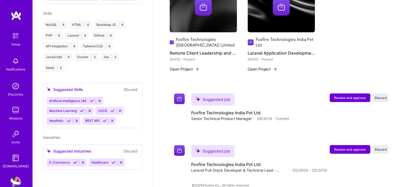
click at [84, 100] on span "Artificial Intelligence (AI)" at bounding box center [67, 101] width 37 height 4
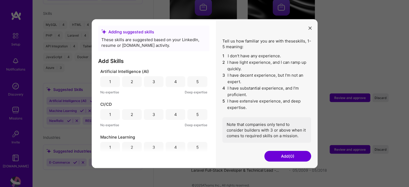
click at [156, 81] on div "3" at bounding box center [154, 81] width 20 height 11
click at [155, 114] on div "3" at bounding box center [154, 114] width 20 height 11
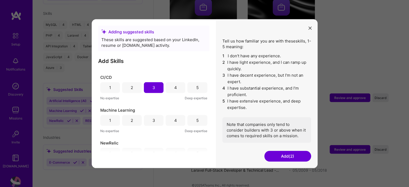
click at [156, 119] on div "3" at bounding box center [154, 120] width 20 height 11
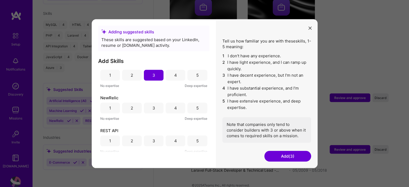
scroll to position [73, 0]
click at [151, 110] on div "3" at bounding box center [154, 106] width 20 height 11
click at [154, 140] on div "3" at bounding box center [154, 139] width 20 height 11
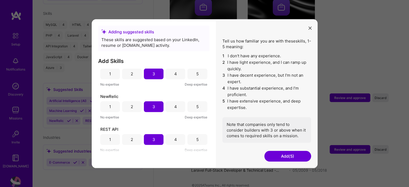
click at [287, 156] on button "Add (5)" at bounding box center [287, 155] width 47 height 11
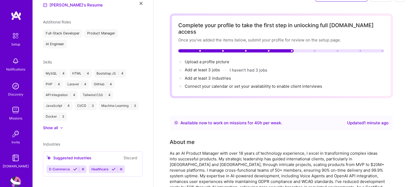
scroll to position [0, 0]
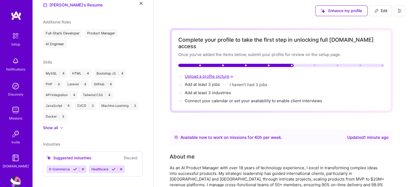
click at [202, 74] on span "Upload a profile picture →" at bounding box center [209, 76] width 49 height 5
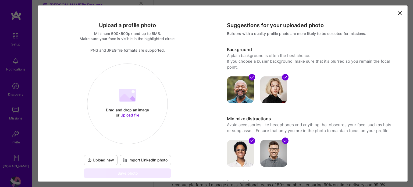
click at [396, 11] on icon at bounding box center [399, 13] width 6 height 6
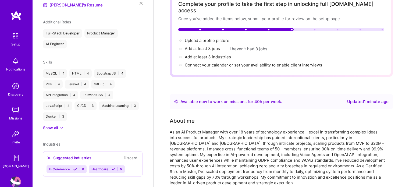
scroll to position [27, 0]
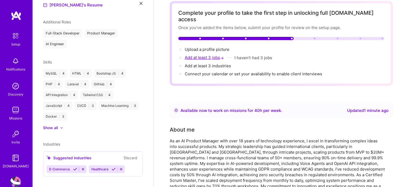
click at [210, 55] on span "Add at least 3 jobs →" at bounding box center [205, 57] width 40 height 5
select select "US"
select select "Right Now"
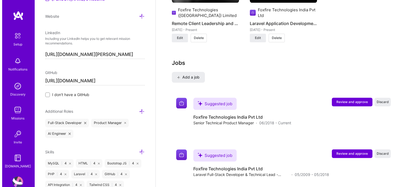
scroll to position [540, 0]
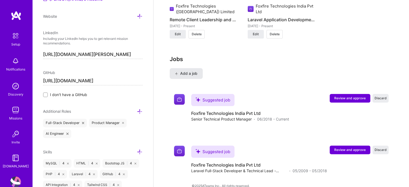
click at [190, 71] on span "Add a job" at bounding box center [186, 73] width 22 height 5
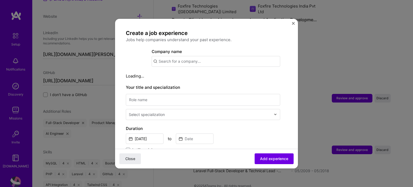
click at [191, 62] on input "text" at bounding box center [215, 61] width 128 height 11
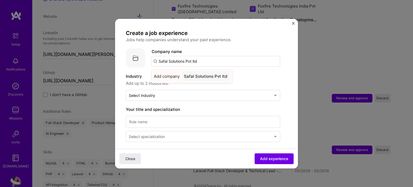
type input "Safal Solutions Pvt ltd"
click at [196, 78] on div "Safal Solutions Pvt ltd" at bounding box center [206, 75] width 48 height 9
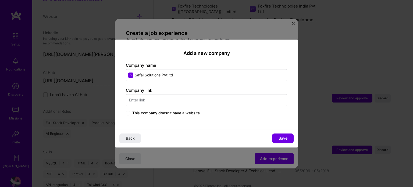
click at [160, 99] on input "text" at bounding box center [206, 100] width 161 height 12
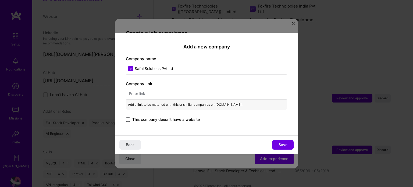
click at [129, 119] on span at bounding box center [128, 119] width 4 height 4
click at [0, 0] on input "This company doesn't have a website" at bounding box center [0, 0] width 0 height 0
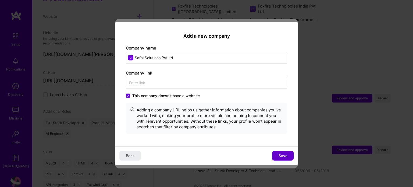
click at [280, 155] on span "Save" at bounding box center [282, 155] width 9 height 5
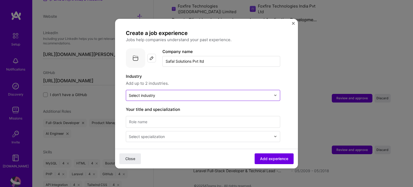
click at [186, 97] on input "text" at bounding box center [200, 95] width 142 height 6
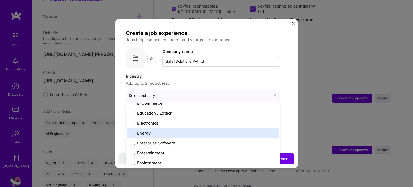
scroll to position [510, 0]
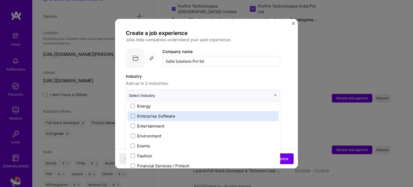
click at [183, 116] on label "Enterprise Software" at bounding box center [203, 116] width 145 height 6
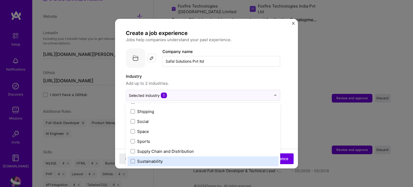
scroll to position [1115, 0]
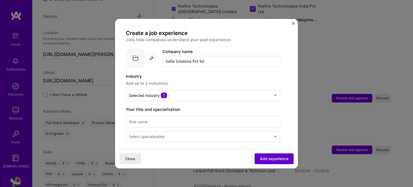
click at [281, 158] on span "Add experience" at bounding box center [274, 158] width 28 height 5
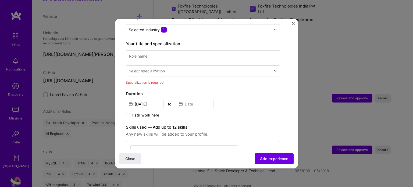
scroll to position [33, 0]
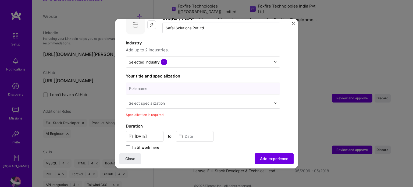
click at [155, 87] on input at bounding box center [203, 88] width 154 height 12
type input "Software Engineer"
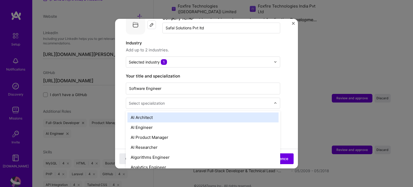
click at [160, 106] on div "Select specialization" at bounding box center [199, 103] width 147 height 10
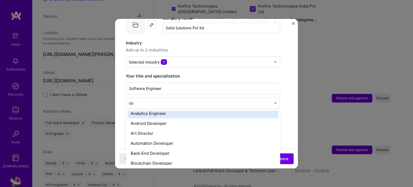
scroll to position [0, 0]
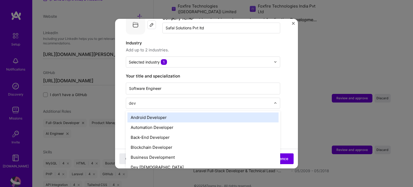
type input "deve"
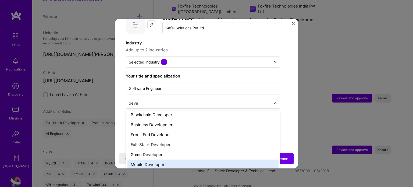
scroll to position [24, 0]
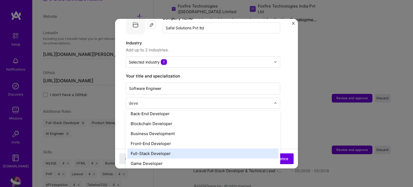
click at [157, 151] on div "Full-Stack Developer" at bounding box center [202, 153] width 151 height 10
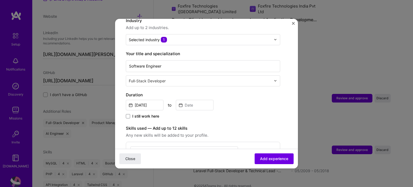
scroll to position [87, 0]
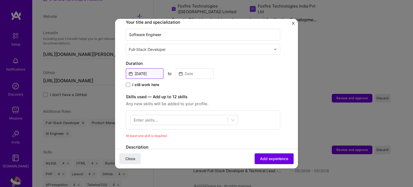
click at [150, 75] on input "[DATE]" at bounding box center [145, 73] width 38 height 10
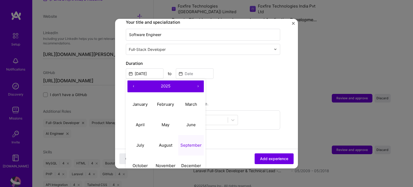
click at [164, 85] on span "2025" at bounding box center [166, 85] width 10 height 5
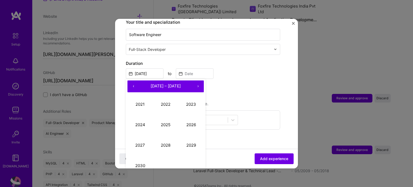
click at [132, 85] on button "‹" at bounding box center [133, 86] width 12 height 12
click at [132, 84] on button "‹" at bounding box center [133, 86] width 12 height 12
click at [145, 145] on button "2007" at bounding box center [140, 145] width 26 height 20
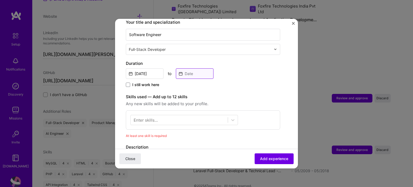
click at [193, 72] on input at bounding box center [195, 73] width 38 height 10
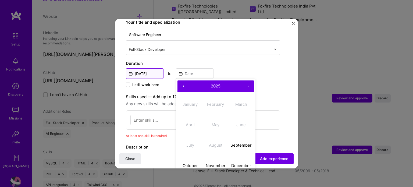
click at [140, 73] on input "[DATE]" at bounding box center [145, 73] width 38 height 10
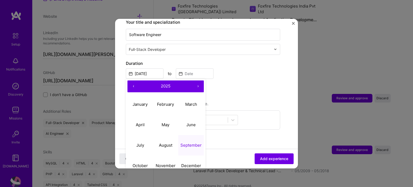
click at [161, 86] on span "2025" at bounding box center [166, 85] width 10 height 5
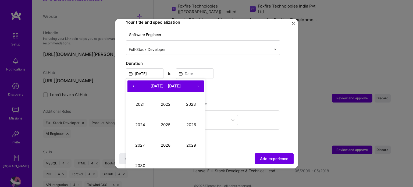
click at [132, 84] on button "‹" at bounding box center [133, 86] width 12 height 12
click at [132, 86] on button "‹" at bounding box center [133, 86] width 12 height 12
click at [139, 144] on button "2007" at bounding box center [140, 145] width 26 height 20
click at [164, 126] on abbr "May" at bounding box center [165, 124] width 8 height 5
type input "[DATE]"
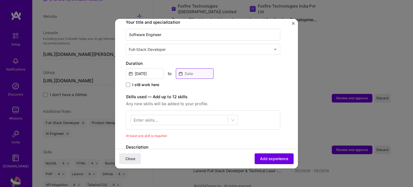
click at [191, 76] on input at bounding box center [195, 73] width 38 height 10
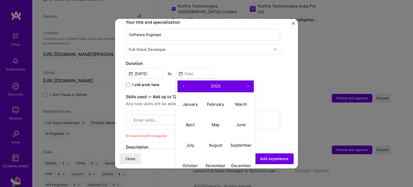
click at [214, 84] on span "2025" at bounding box center [216, 85] width 10 height 5
click at [182, 84] on button "‹" at bounding box center [183, 86] width 12 height 12
click at [187, 105] on button "2011" at bounding box center [190, 104] width 26 height 20
click at [212, 124] on abbr "May" at bounding box center [215, 124] width 8 height 5
type input "[DATE]"
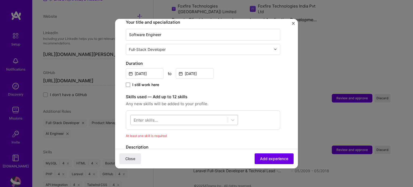
click at [180, 118] on div at bounding box center [179, 119] width 97 height 9
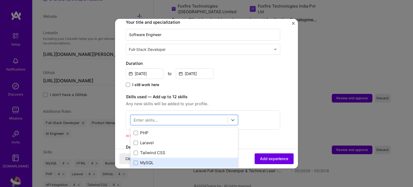
scroll to position [0, 0]
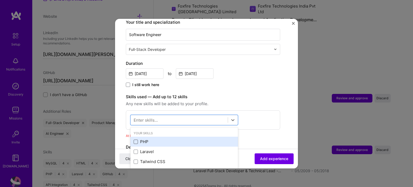
click at [136, 142] on span at bounding box center [135, 141] width 4 height 4
click at [0, 0] on input "checkbox" at bounding box center [0, 0] width 0 height 0
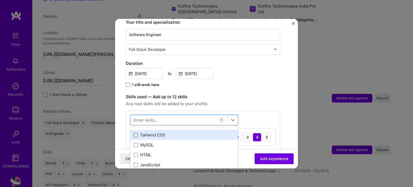
scroll to position [27, 0]
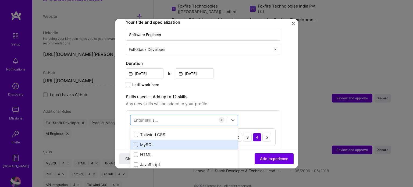
click at [135, 144] on span at bounding box center [135, 144] width 4 height 4
click at [0, 0] on input "checkbox" at bounding box center [0, 0] width 0 height 0
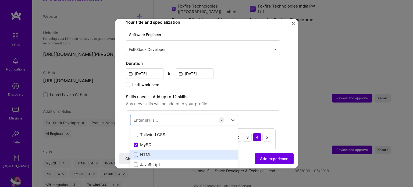
click at [136, 155] on span at bounding box center [135, 154] width 4 height 4
click at [0, 0] on input "checkbox" at bounding box center [0, 0] width 0 height 0
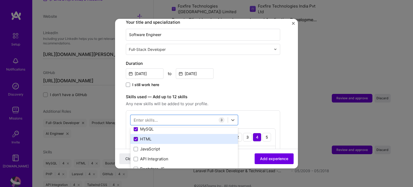
scroll to position [54, 0]
click at [136, 135] on span at bounding box center [135, 137] width 4 height 4
click at [0, 0] on input "checkbox" at bounding box center [0, 0] width 0 height 0
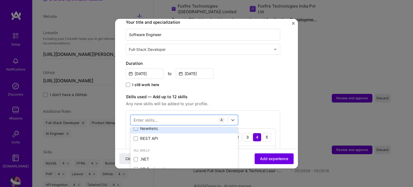
scroll to position [161, 0]
click at [140, 117] on div "Enter skills..." at bounding box center [145, 120] width 24 height 6
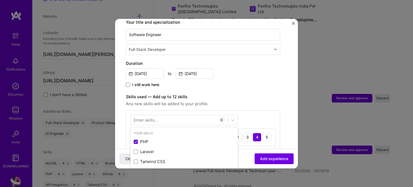
click at [140, 121] on div "Enter skills..." at bounding box center [145, 120] width 24 height 6
click at [140, 119] on div "Enter skills..." at bounding box center [145, 120] width 24 height 6
click at [141, 118] on div "Enter skills..." at bounding box center [145, 120] width 24 height 6
click at [231, 118] on icon at bounding box center [232, 119] width 5 height 5
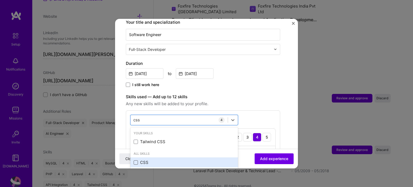
click at [136, 160] on span at bounding box center [135, 162] width 4 height 4
click at [0, 0] on input "checkbox" at bounding box center [0, 0] width 0 height 0
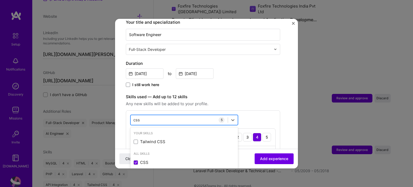
click at [161, 119] on div "css css" at bounding box center [179, 119] width 97 height 9
type input "c"
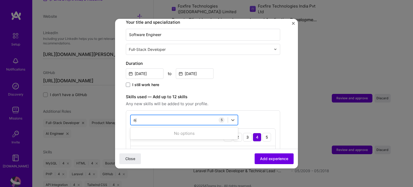
type input "a"
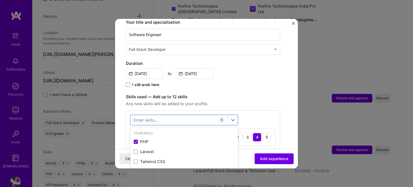
click at [249, 114] on div "option CSS, selected. option PHP selected, 0 of 2. 378 results available. Use U…" at bounding box center [203, 165] width 154 height 110
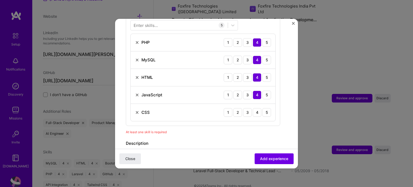
scroll to position [194, 0]
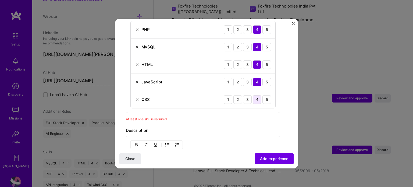
click at [257, 101] on div "4" at bounding box center [256, 99] width 9 height 9
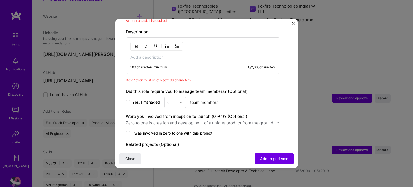
scroll to position [302, 0]
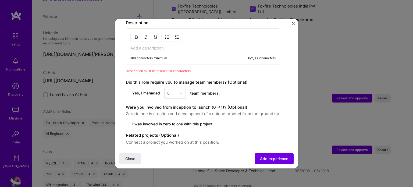
click at [129, 124] on span at bounding box center [128, 124] width 4 height 4
click at [0, 0] on input "I was involved in zero to one with this project" at bounding box center [0, 0] width 0 height 0
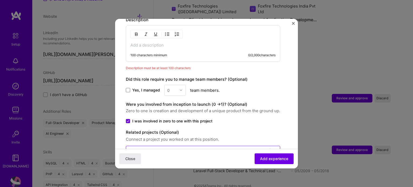
scroll to position [295, 0]
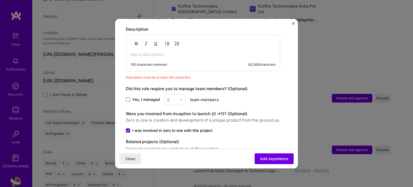
click at [129, 97] on span at bounding box center [128, 99] width 4 height 4
click at [0, 0] on input "Yes, I managed" at bounding box center [0, 0] width 0 height 0
click at [179, 98] on img at bounding box center [180, 99] width 3 height 3
click at [171, 122] on div "10" at bounding box center [175, 123] width 18 height 10
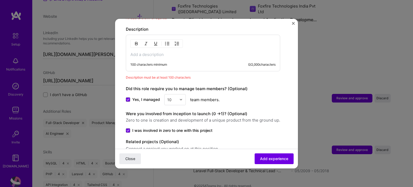
click at [231, 99] on div "Yes, I managed option 10, selected. Select is focused ,type to refine list, pre…" at bounding box center [203, 99] width 154 height 11
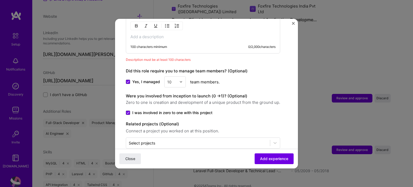
scroll to position [322, 0]
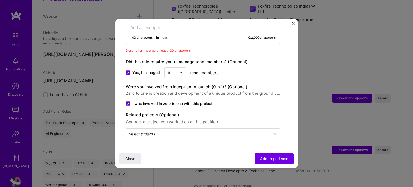
click at [180, 74] on div at bounding box center [182, 72] width 6 height 10
click at [174, 151] on div "25+" at bounding box center [175, 155] width 18 height 10
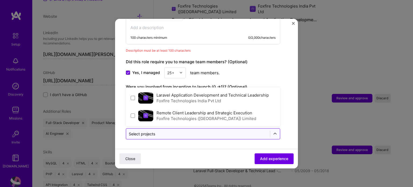
click at [160, 132] on input "text" at bounding box center [198, 134] width 138 height 6
click at [164, 133] on input "text" at bounding box center [198, 134] width 138 height 6
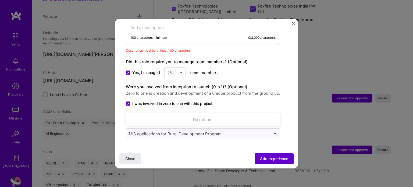
type input "MIS applications for Rural Development Program"
click at [268, 157] on span "Add experience" at bounding box center [274, 158] width 28 height 5
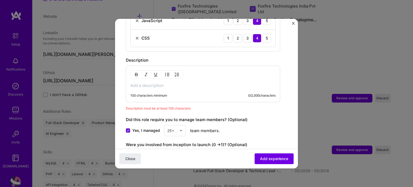
scroll to position [248, 0]
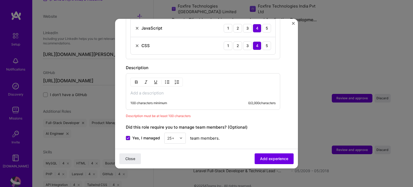
click at [137, 90] on p at bounding box center [202, 92] width 145 height 5
click at [147, 90] on p at bounding box center [202, 92] width 145 height 5
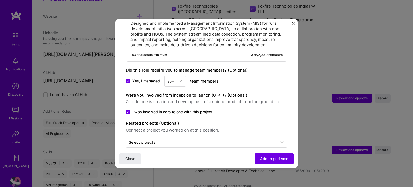
scroll to position [326, 0]
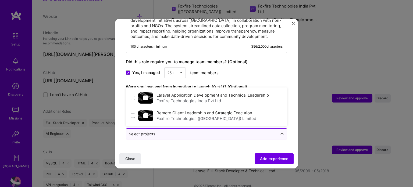
click at [196, 133] on input "text" at bounding box center [201, 134] width 145 height 6
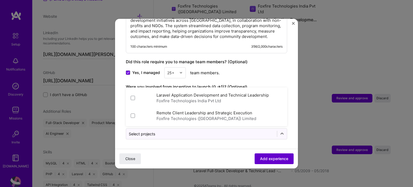
click at [267, 159] on span "Add experience" at bounding box center [274, 158] width 28 height 5
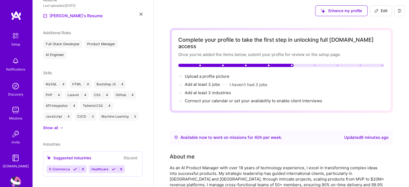
scroll to position [0, 0]
click at [202, 90] on span "Add at least 3 industries →" at bounding box center [210, 92] width 51 height 5
select select "US"
select select "Right Now"
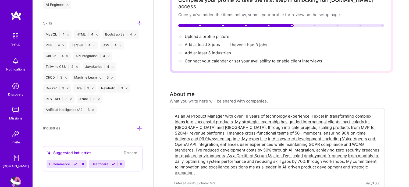
scroll to position [54, 0]
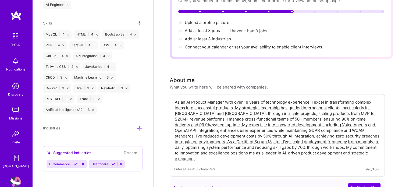
click at [137, 128] on icon at bounding box center [140, 128] width 6 height 6
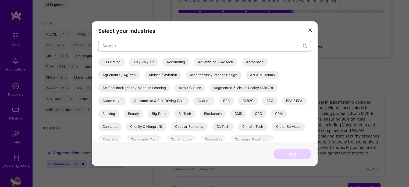
click at [125, 47] on input "modal" at bounding box center [202, 46] width 200 height 14
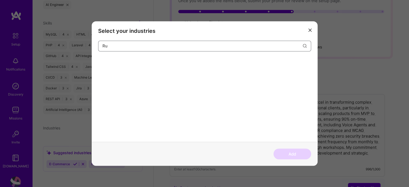
type input "R"
type input "M"
type input "Gov"
click at [120, 62] on div "Government & B2G" at bounding box center [118, 62] width 40 height 9
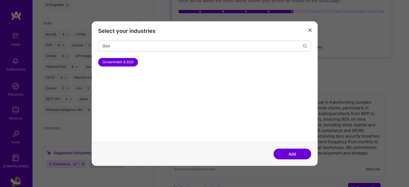
click at [291, 152] on button "Add" at bounding box center [292, 153] width 38 height 11
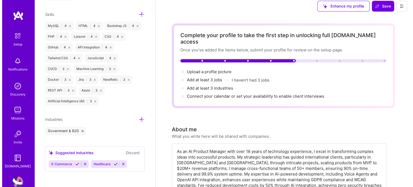
scroll to position [0, 0]
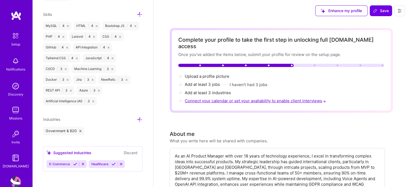
click at [241, 98] on span "Connect your calendar or set your availability to enable client interviews →" at bounding box center [256, 100] width 142 height 5
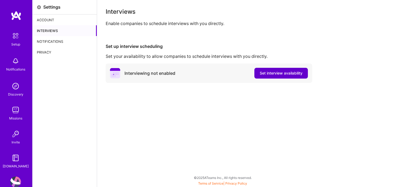
click at [289, 73] on span "Set interview availability" at bounding box center [280, 72] width 43 height 5
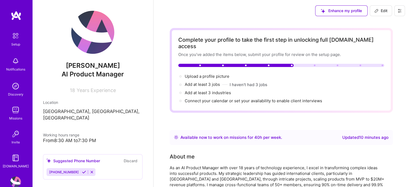
click at [381, 10] on span "Edit" at bounding box center [380, 10] width 13 height 5
select select "US"
select select "Right Now"
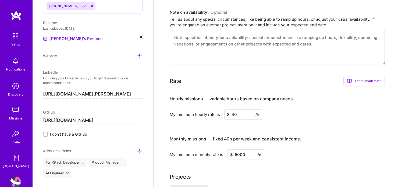
scroll to position [295, 0]
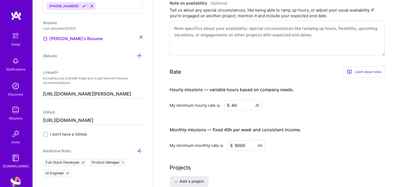
click at [236, 100] on input "40" at bounding box center [243, 105] width 38 height 10
type input "60"
click at [239, 140] on input "5000" at bounding box center [246, 145] width 38 height 10
click at [235, 140] on input "5000" at bounding box center [246, 145] width 38 height 10
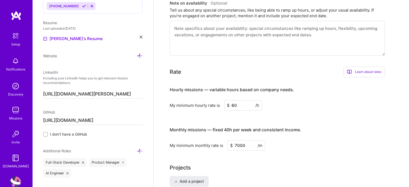
click at [281, 140] on div "My minimum monthly rate is $ 7000 /m" at bounding box center [276, 145] width 215 height 10
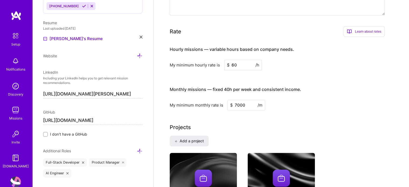
scroll to position [349, 0]
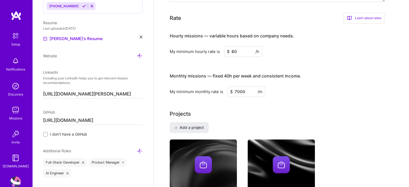
click at [234, 86] on input "7000" at bounding box center [246, 91] width 38 height 10
type input "6000"
click at [294, 86] on div "My minimum monthly rate is $ 6000 /m" at bounding box center [276, 91] width 215 height 10
drag, startPoint x: 235, startPoint y: 82, endPoint x: 239, endPoint y: 83, distance: 3.8
click at [239, 86] on input "6000" at bounding box center [246, 91] width 38 height 10
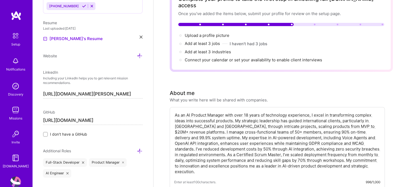
scroll to position [0, 0]
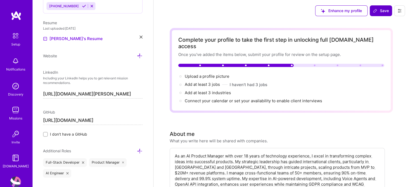
click at [383, 12] on span "Save" at bounding box center [381, 10] width 16 height 5
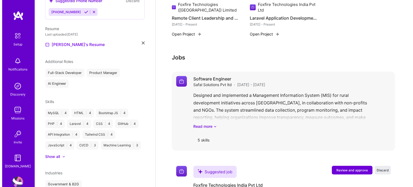
scroll to position [320, 0]
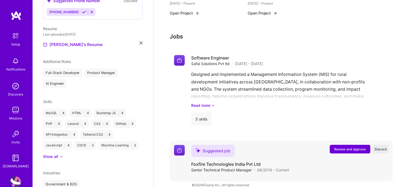
click at [351, 147] on span "Review and approve" at bounding box center [349, 149] width 31 height 5
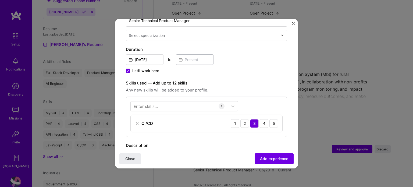
scroll to position [161, 0]
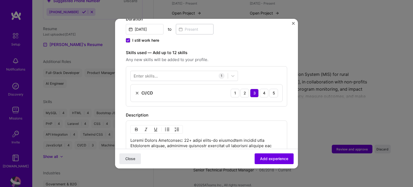
click at [156, 73] on div "Enter skills..." at bounding box center [145, 76] width 24 height 6
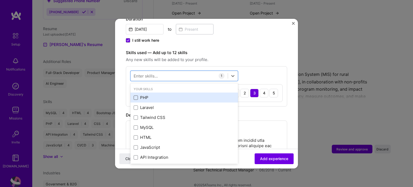
click at [135, 95] on span at bounding box center [135, 97] width 4 height 4
click at [0, 0] on input "checkbox" at bounding box center [0, 0] width 0 height 0
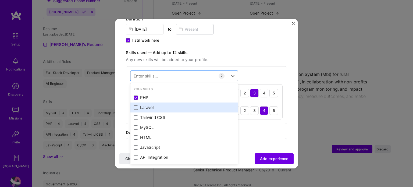
click at [136, 105] on span at bounding box center [135, 107] width 4 height 4
click at [0, 0] on input "checkbox" at bounding box center [0, 0] width 0 height 0
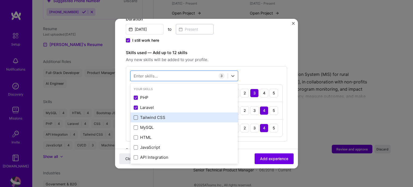
click at [136, 115] on span at bounding box center [135, 117] width 4 height 4
click at [0, 0] on input "checkbox" at bounding box center [0, 0] width 0 height 0
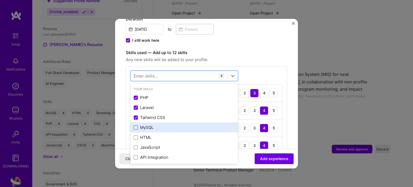
click at [135, 125] on span at bounding box center [135, 127] width 4 height 4
click at [0, 0] on input "checkbox" at bounding box center [0, 0] width 0 height 0
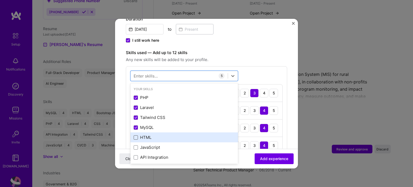
click at [135, 135] on span at bounding box center [135, 137] width 4 height 4
click at [0, 0] on input "checkbox" at bounding box center [0, 0] width 0 height 0
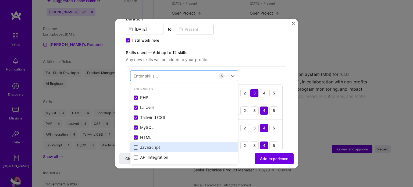
click at [135, 145] on span at bounding box center [135, 147] width 4 height 4
click at [0, 0] on input "checkbox" at bounding box center [0, 0] width 0 height 0
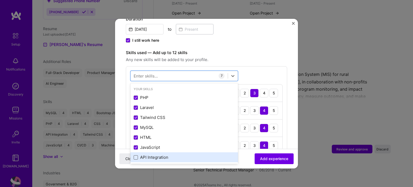
click at [135, 155] on span at bounding box center [135, 157] width 4 height 4
click at [0, 0] on input "checkbox" at bounding box center [0, 0] width 0 height 0
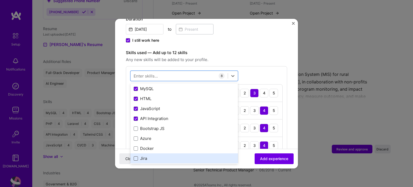
scroll to position [54, 0]
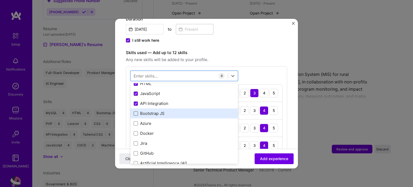
click at [136, 111] on span at bounding box center [135, 113] width 4 height 4
click at [0, 0] on input "checkbox" at bounding box center [0, 0] width 0 height 0
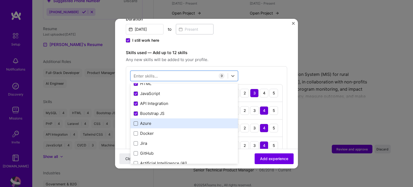
click at [135, 121] on span at bounding box center [135, 123] width 4 height 4
click at [0, 0] on input "checkbox" at bounding box center [0, 0] width 0 height 0
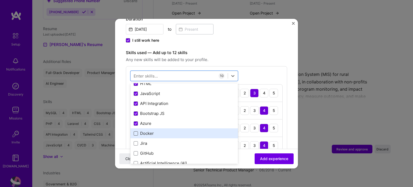
click at [135, 131] on span at bounding box center [135, 133] width 4 height 4
click at [0, 0] on input "checkbox" at bounding box center [0, 0] width 0 height 0
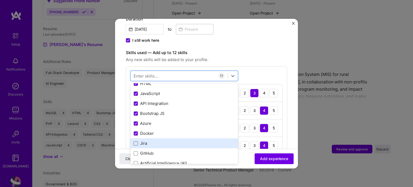
click at [135, 141] on span at bounding box center [135, 143] width 4 height 4
click at [0, 0] on input "checkbox" at bounding box center [0, 0] width 0 height 0
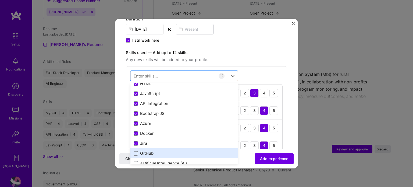
click at [135, 151] on span at bounding box center [135, 153] width 4 height 4
click at [0, 0] on input "checkbox" at bounding box center [0, 0] width 0 height 0
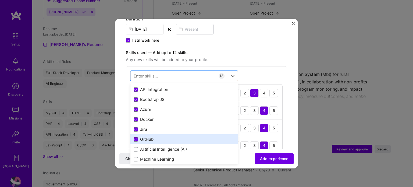
scroll to position [81, 0]
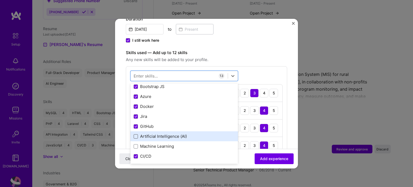
click at [136, 134] on span at bounding box center [135, 136] width 4 height 4
click at [0, 0] on input "checkbox" at bounding box center [0, 0] width 0 height 0
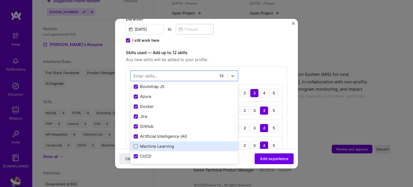
click at [136, 144] on span at bounding box center [135, 146] width 4 height 4
click at [0, 0] on input "checkbox" at bounding box center [0, 0] width 0 height 0
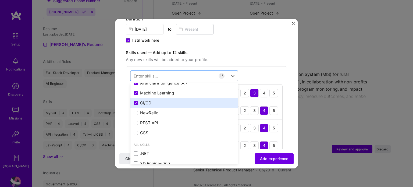
scroll to position [134, 0]
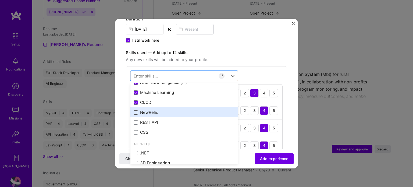
click at [136, 110] on span at bounding box center [135, 112] width 4 height 4
click at [0, 0] on input "checkbox" at bounding box center [0, 0] width 0 height 0
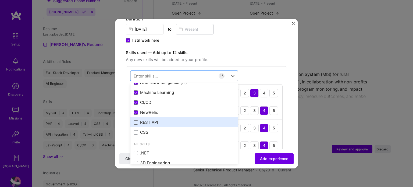
click at [135, 120] on span at bounding box center [135, 122] width 4 height 4
click at [0, 0] on input "checkbox" at bounding box center [0, 0] width 0 height 0
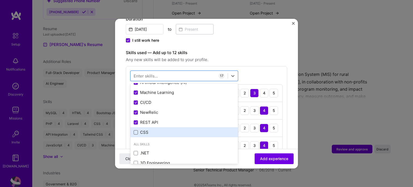
click at [134, 130] on span at bounding box center [135, 132] width 4 height 4
click at [0, 0] on input "checkbox" at bounding box center [0, 0] width 0 height 0
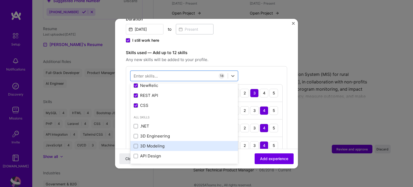
scroll to position [107, 0]
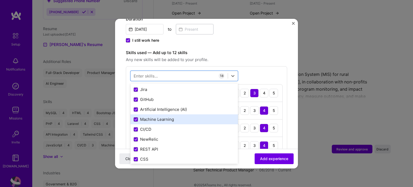
click at [136, 118] on icon at bounding box center [136, 119] width 2 height 2
click at [0, 0] on input "checkbox" at bounding box center [0, 0] width 0 height 0
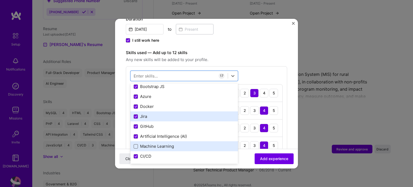
scroll to position [54, 0]
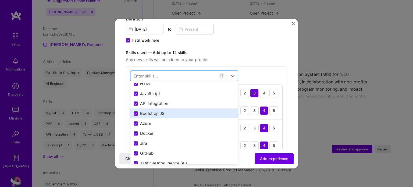
click at [135, 111] on span at bounding box center [135, 113] width 4 height 4
click at [0, 0] on input "checkbox" at bounding box center [0, 0] width 0 height 0
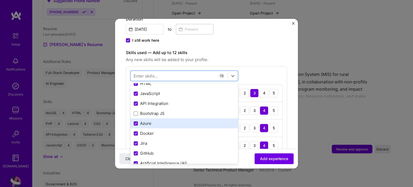
scroll to position [27, 0]
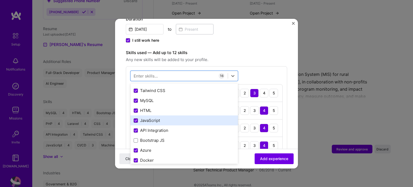
click at [136, 119] on icon at bounding box center [135, 120] width 3 height 2
click at [0, 0] on input "checkbox" at bounding box center [0, 0] width 0 height 0
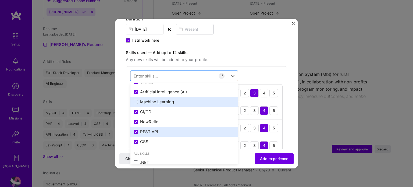
scroll to position [134, 0]
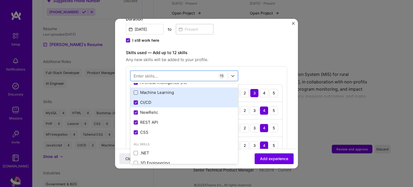
click at [134, 101] on icon at bounding box center [135, 102] width 3 height 2
click at [0, 0] on input "checkbox" at bounding box center [0, 0] width 0 height 0
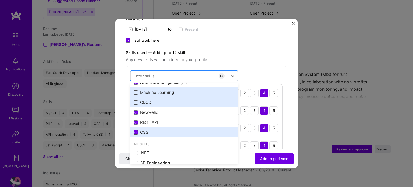
click at [136, 130] on span at bounding box center [135, 132] width 4 height 4
click at [0, 0] on input "checkbox" at bounding box center [0, 0] width 0 height 0
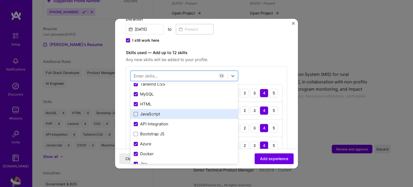
scroll to position [27, 0]
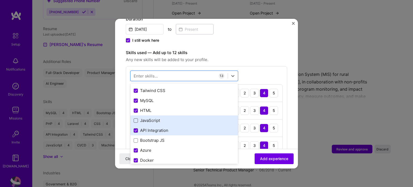
click at [135, 129] on icon at bounding box center [136, 130] width 2 height 2
click at [0, 0] on input "checkbox" at bounding box center [0, 0] width 0 height 0
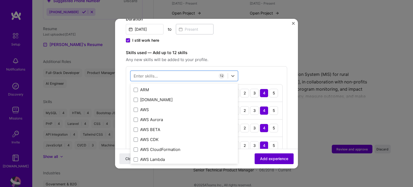
scroll to position [242, 0]
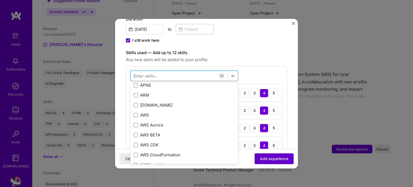
click at [267, 159] on span "Add experience" at bounding box center [274, 158] width 28 height 5
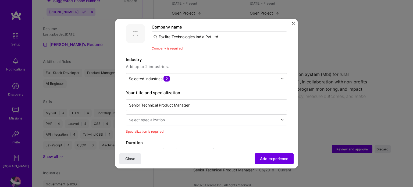
scroll to position [54, 0]
click at [194, 117] on input "text" at bounding box center [204, 120] width 150 height 6
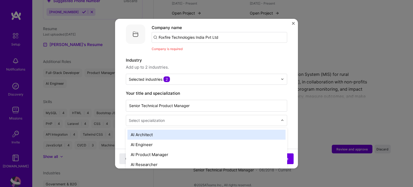
scroll to position [81, 0]
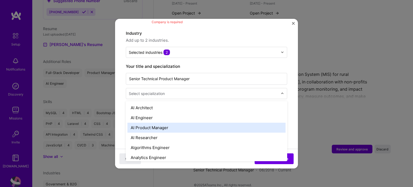
click at [188, 122] on div "AI Product Manager" at bounding box center [206, 127] width 158 height 10
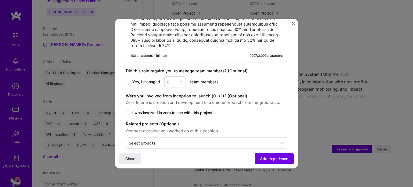
scroll to position [598, 0]
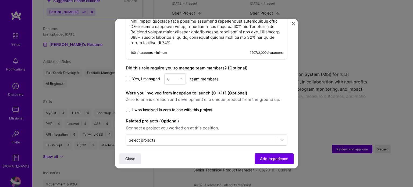
click at [127, 77] on span at bounding box center [128, 79] width 4 height 4
click at [0, 0] on input "Yes, I managed" at bounding box center [0, 0] width 0 height 0
click at [175, 76] on input "text" at bounding box center [171, 79] width 9 height 6
click at [170, 156] on div "25+" at bounding box center [175, 161] width 18 height 10
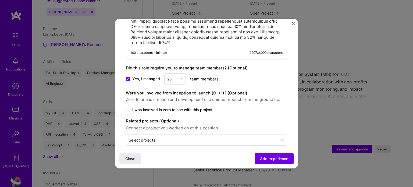
click at [126, 107] on span at bounding box center [128, 109] width 4 height 4
click at [0, 0] on input "I was involved in zero to one with this project" at bounding box center [0, 0] width 0 height 0
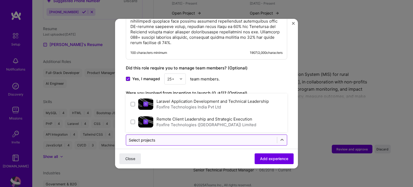
click at [164, 137] on input "text" at bounding box center [201, 140] width 145 height 6
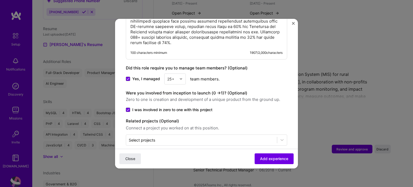
click at [268, 77] on div "Yes, I managed 25+ team members." at bounding box center [206, 78] width 161 height 11
click at [268, 158] on span "Add experience" at bounding box center [274, 158] width 28 height 5
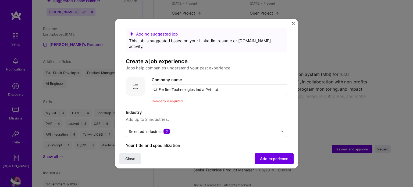
scroll to position [0, 0]
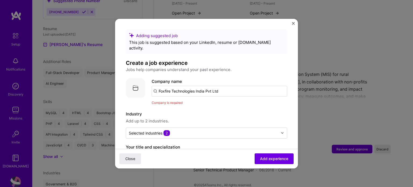
click at [190, 86] on input "Foxfire Technologies India Pvt Ltd" at bounding box center [218, 91] width 135 height 11
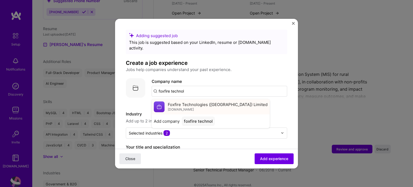
click at [192, 104] on div "Foxfire Technologies ([GEOGRAPHIC_DATA]) Limited [DOMAIN_NAME]" at bounding box center [218, 107] width 100 height 10
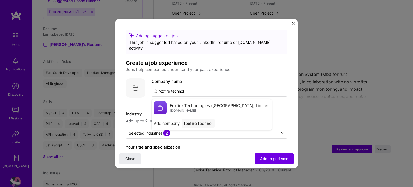
type input "Foxfire Technologies ([GEOGRAPHIC_DATA]) Limited"
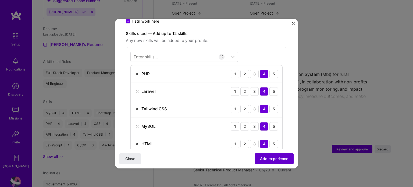
click at [262, 158] on span "Add experience" at bounding box center [274, 158] width 28 height 5
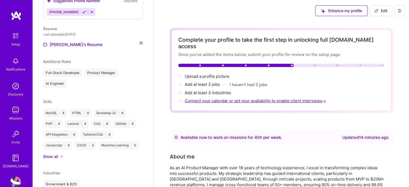
click at [229, 98] on span "Connect your calendar or set your availability to enable client interviews →" at bounding box center [256, 100] width 142 height 5
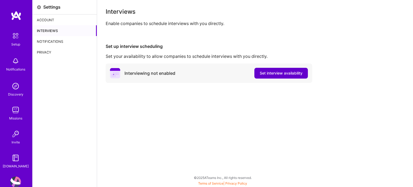
click at [282, 74] on span "Set interview availability" at bounding box center [280, 72] width 43 height 5
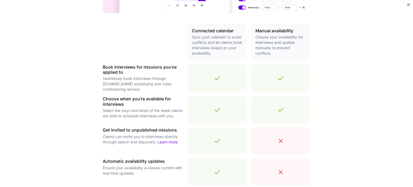
scroll to position [190, 0]
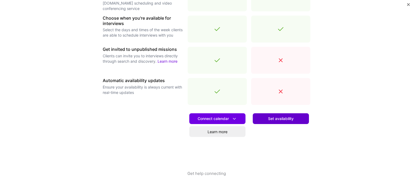
click at [276, 119] on span "Set availability" at bounding box center [281, 118] width 26 height 5
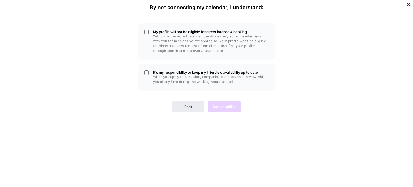
scroll to position [0, 0]
click at [147, 72] on div "It's my responsibility to keep my interview availability up to date When you ap…" at bounding box center [206, 77] width 137 height 27
click at [223, 108] on div "Back Set availability" at bounding box center [206, 102] width 137 height 19
click at [189, 107] on span "Back" at bounding box center [188, 106] width 8 height 5
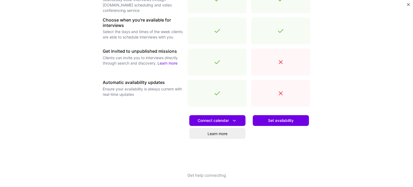
scroll to position [188, 0]
click at [233, 119] on icon at bounding box center [234, 120] width 6 height 6
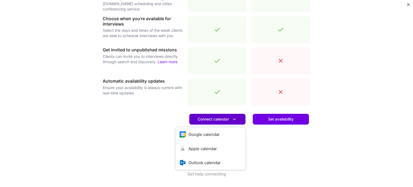
scroll to position [190, 0]
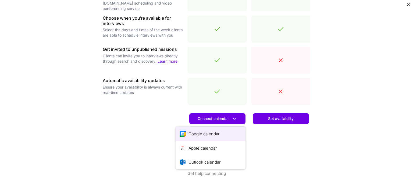
click at [198, 133] on button "Google calendar" at bounding box center [210, 134] width 70 height 14
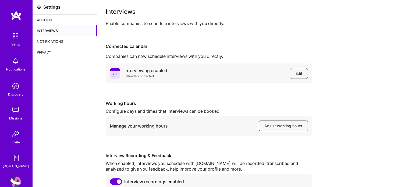
click at [281, 123] on span "Adjust working hours" at bounding box center [283, 125] width 38 height 5
click at [53, 41] on div "Notifications" at bounding box center [65, 41] width 64 height 11
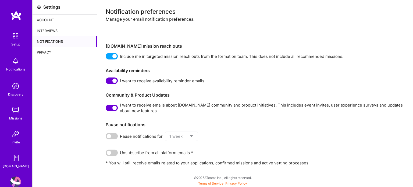
click at [43, 53] on div "Privacy" at bounding box center [65, 52] width 64 height 11
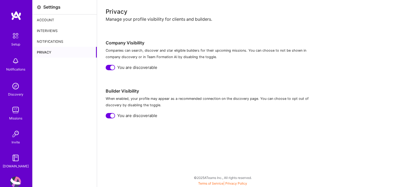
click at [13, 88] on img at bounding box center [15, 86] width 11 height 11
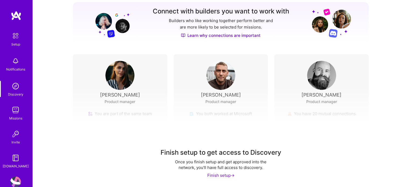
scroll to position [70, 0]
click at [219, 174] on div "Finish setup ->" at bounding box center [220, 175] width 27 height 6
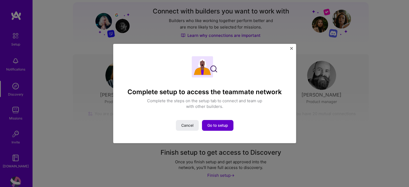
click at [211, 125] on span "Go to setup" at bounding box center [217, 124] width 21 height 5
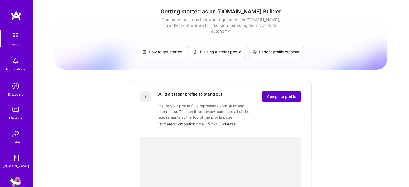
click at [276, 94] on span "Complete profile" at bounding box center [281, 96] width 29 height 5
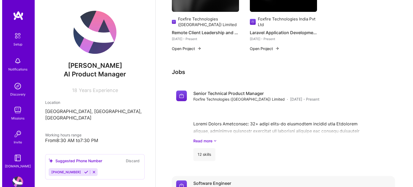
scroll to position [243, 0]
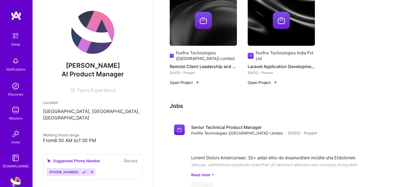
click at [256, 80] on button "Open Project" at bounding box center [262, 83] width 30 height 6
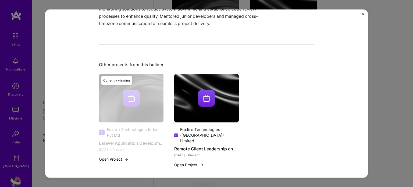
scroll to position [257, 0]
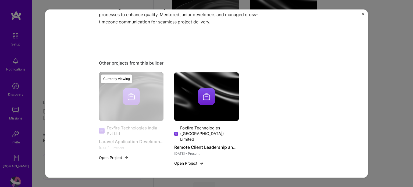
click at [106, 158] on button "Open Project" at bounding box center [114, 158] width 30 height 6
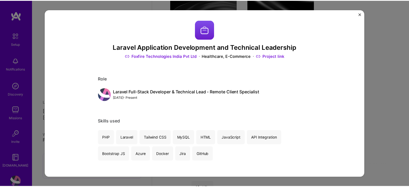
scroll to position [0, 0]
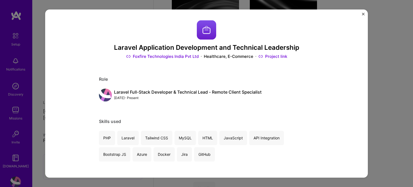
click at [363, 14] on img "Close" at bounding box center [363, 14] width 3 height 3
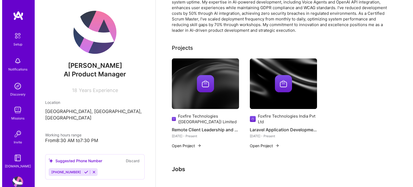
scroll to position [189, 0]
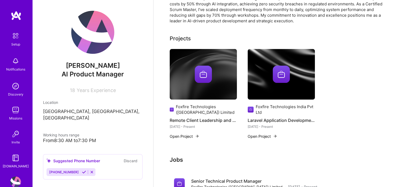
click at [274, 104] on div "Foxfire Technologies India Pvt Ltd" at bounding box center [284, 109] width 59 height 11
click at [279, 66] on img at bounding box center [280, 74] width 17 height 17
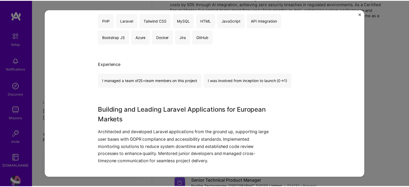
scroll to position [68, 0]
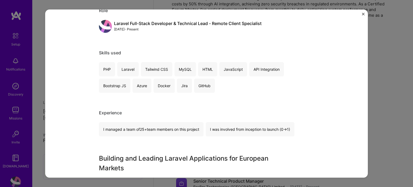
click at [363, 15] on img "Close" at bounding box center [363, 14] width 3 height 3
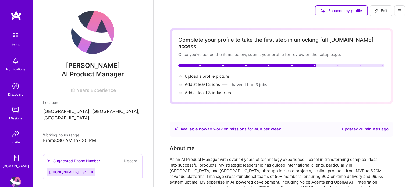
click at [376, 10] on icon at bounding box center [376, 11] width 4 height 4
select select "US"
select select "Right Now"
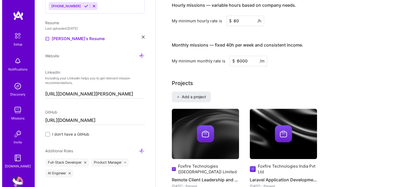
scroll to position [430, 0]
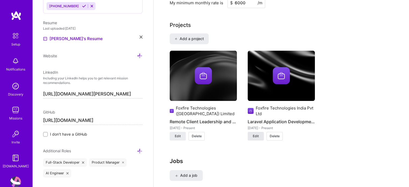
click at [255, 133] on span "Edit" at bounding box center [255, 135] width 6 height 5
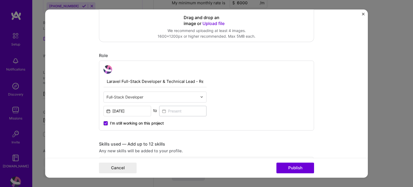
scroll to position [161, 0]
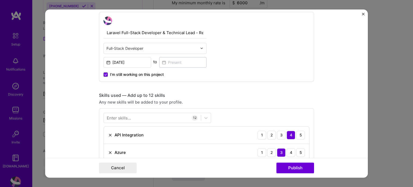
click at [105, 74] on span at bounding box center [105, 74] width 4 height 4
click at [0, 0] on input "I’m still working on this project" at bounding box center [0, 0] width 0 height 0
click at [167, 63] on input at bounding box center [183, 62] width 48 height 10
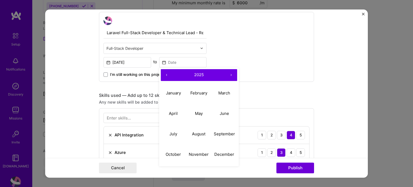
click at [196, 74] on span "2025" at bounding box center [199, 74] width 10 height 5
click at [167, 75] on button "‹" at bounding box center [167, 75] width 12 height 12
click at [198, 132] on button "2018" at bounding box center [199, 134] width 26 height 20
click at [194, 110] on button "May" at bounding box center [199, 113] width 26 height 20
type input "[DATE]"
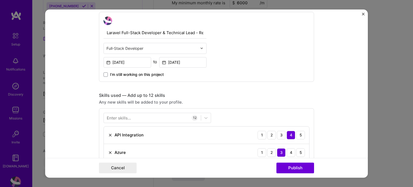
click at [252, 71] on div "Laravel Full-Stack Developer & Technical Lead - Remote Client Specialist Full-S…" at bounding box center [206, 47] width 215 height 70
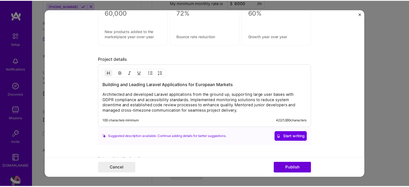
scroll to position [627, 0]
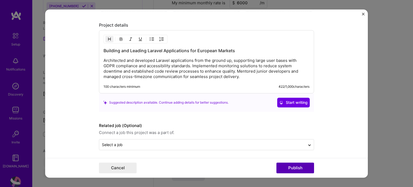
click at [292, 168] on button "Publish" at bounding box center [295, 167] width 38 height 11
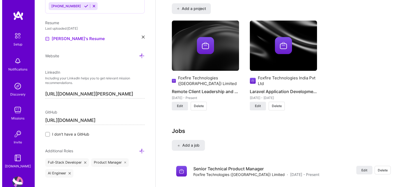
scroll to position [447, 0]
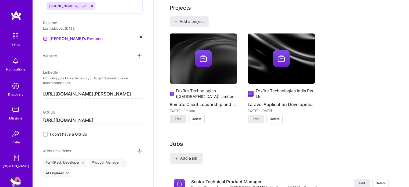
click at [180, 116] on span "Edit" at bounding box center [178, 118] width 6 height 5
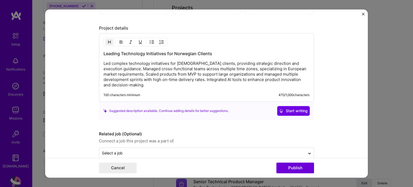
scroll to position [632, 0]
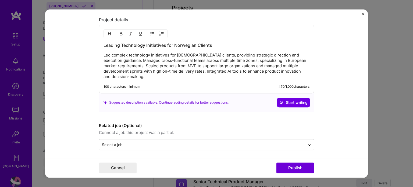
click at [145, 75] on p "Led complex technology initiatives for [DEMOGRAPHIC_DATA] clients, providing st…" at bounding box center [206, 65] width 206 height 27
click at [149, 74] on p "Led complex technology initiatives for [DEMOGRAPHIC_DATA] clients, providing st…" at bounding box center [206, 65] width 206 height 27
click at [161, 74] on p "Led complex technology initiatives for [DEMOGRAPHIC_DATA] clients, providing st…" at bounding box center [206, 65] width 206 height 27
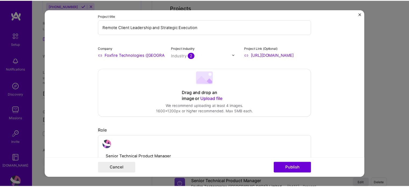
scroll to position [0, 0]
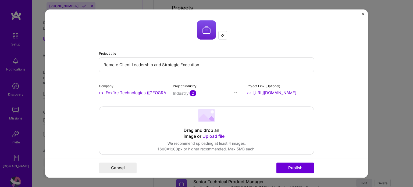
click at [362, 14] on img "Close" at bounding box center [363, 14] width 3 height 3
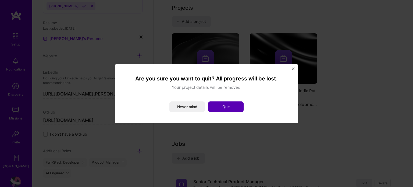
click at [220, 105] on button "Quit" at bounding box center [225, 106] width 35 height 11
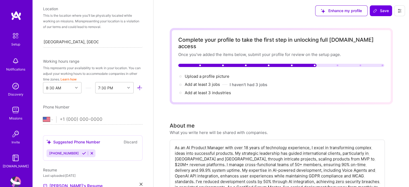
scroll to position [64, 0]
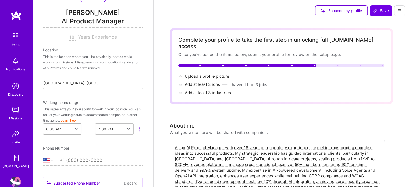
click at [74, 130] on div "8:30 AM" at bounding box center [62, 128] width 38 height 11
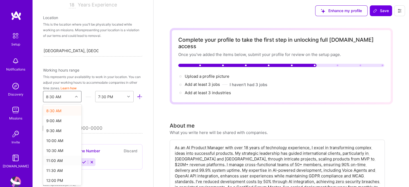
scroll to position [161, 0]
click at [54, 128] on div "9:00 AM" at bounding box center [62, 128] width 38 height 10
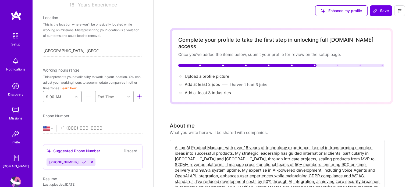
click at [127, 96] on icon at bounding box center [128, 96] width 3 height 3
click at [107, 128] on div "6:00 PM" at bounding box center [114, 128] width 38 height 10
click at [71, 106] on div "Add photo Suresh Sornapudi AI Product Manager 18 Years Experience Location This…" at bounding box center [92, 93] width 121 height 187
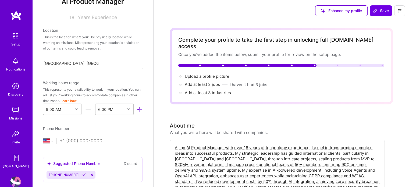
scroll to position [96, 0]
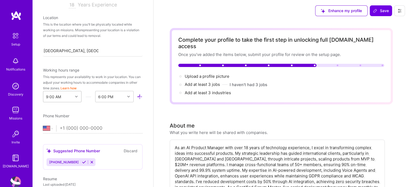
click at [75, 97] on icon at bounding box center [76, 96] width 3 height 3
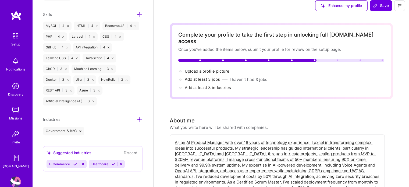
scroll to position [0, 0]
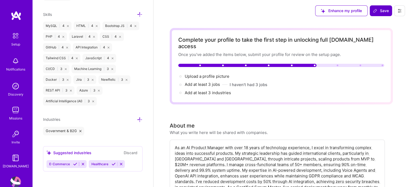
click at [383, 11] on span "Save" at bounding box center [381, 10] width 16 height 5
